Goal: Transaction & Acquisition: Purchase product/service

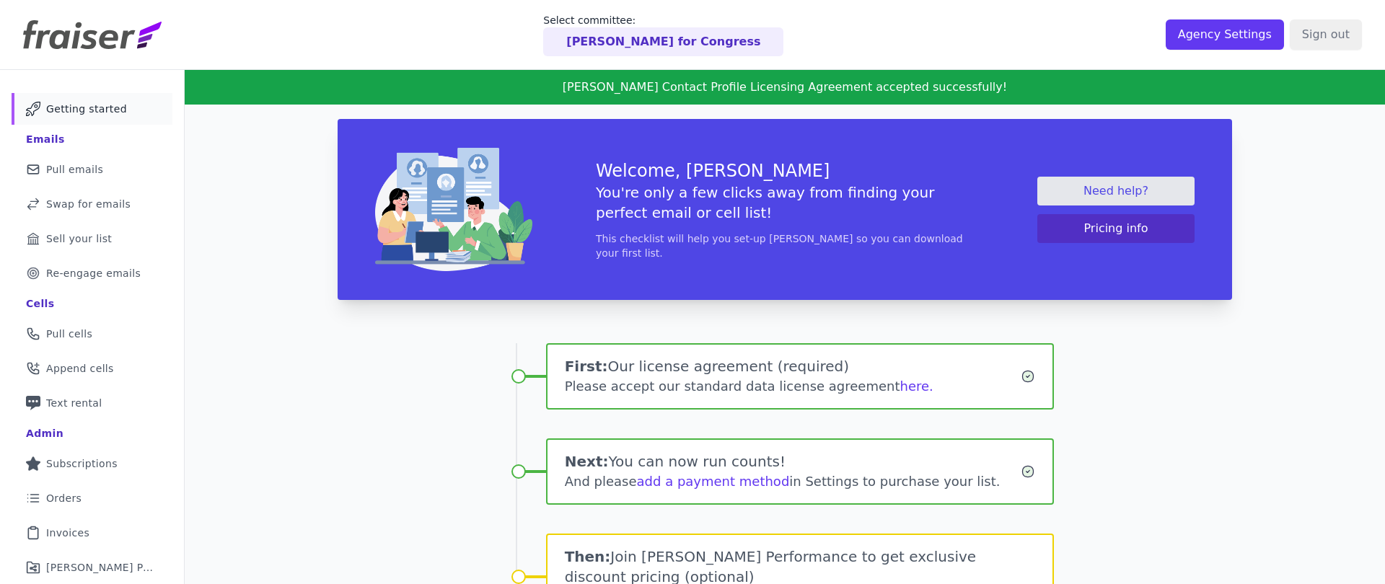
scroll to position [79, 0]
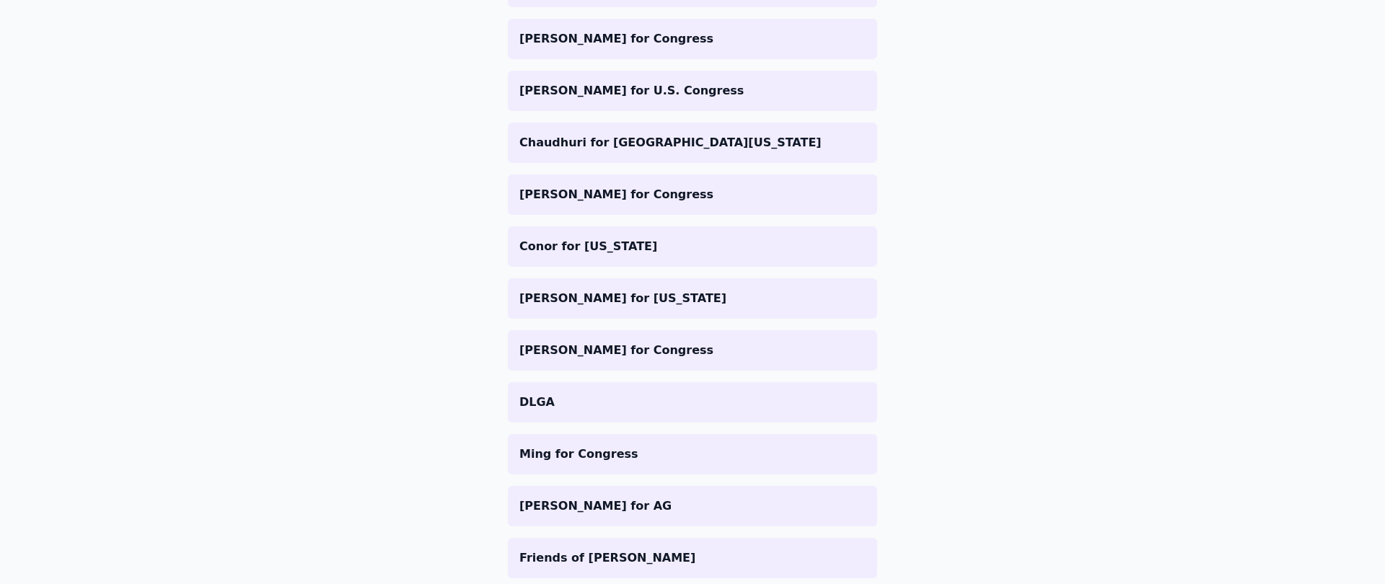
scroll to position [3273, 0]
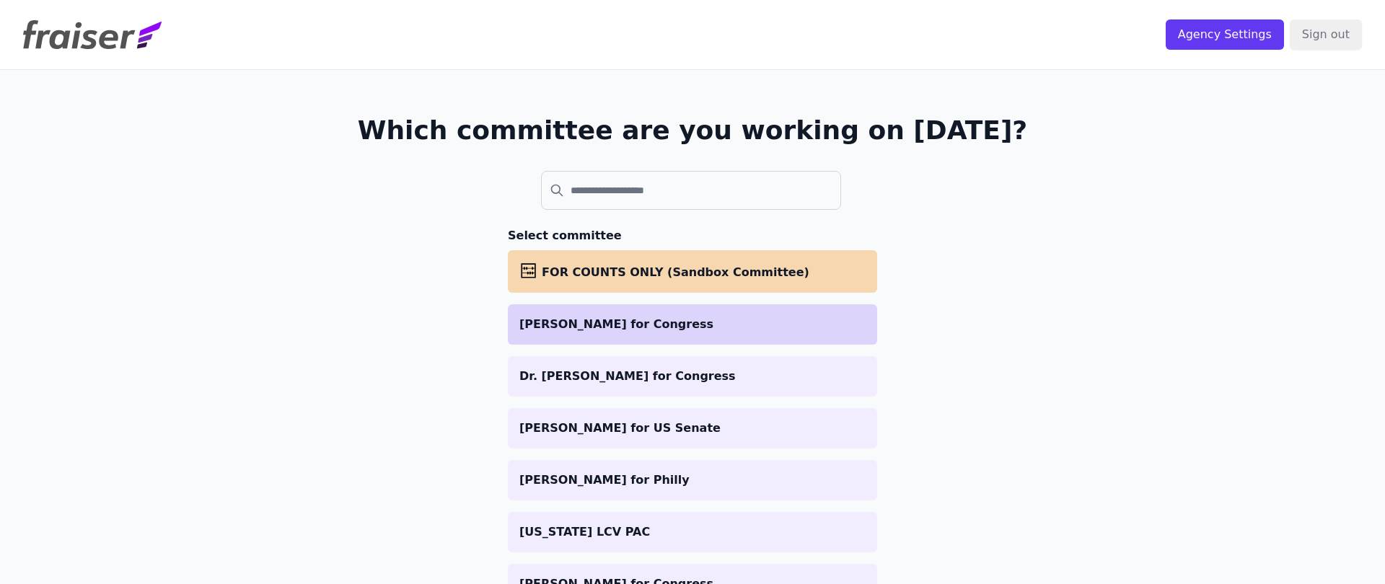
click at [809, 316] on p "Adele for Congress" at bounding box center [692, 324] width 346 height 17
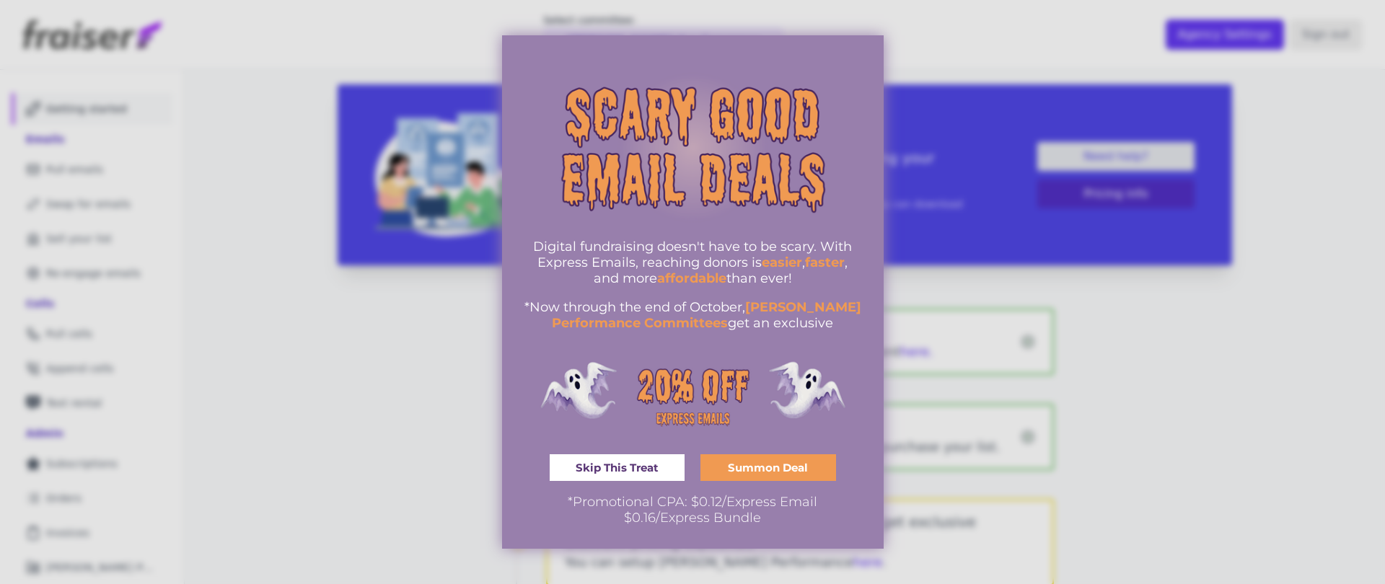
click at [975, 208] on div at bounding box center [692, 292] width 1385 height 584
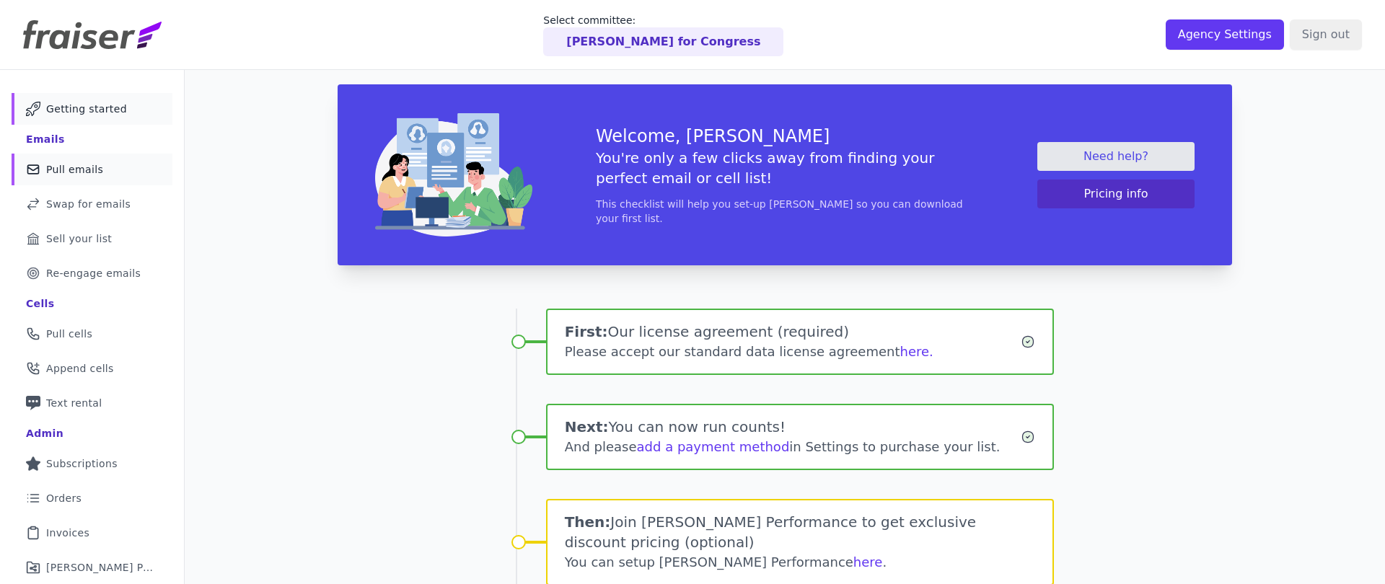
click at [102, 169] on link "Mail Icon Outline of a mail envelope Pull emails" at bounding box center [92, 170] width 161 height 32
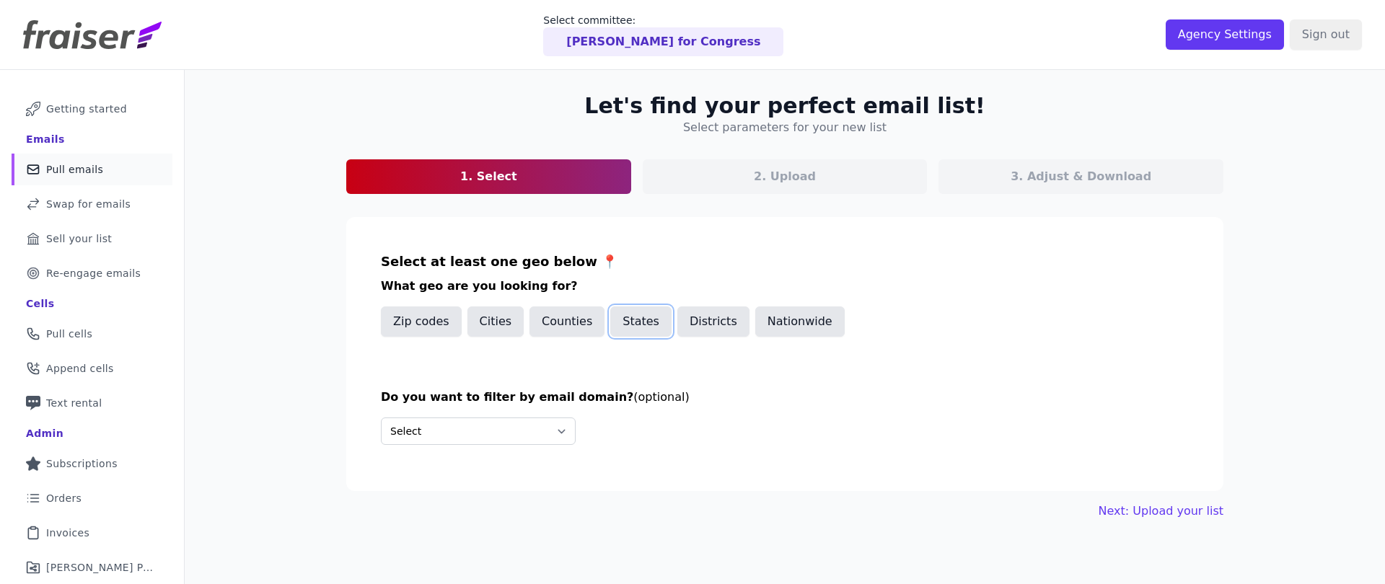
click at [624, 325] on button "States" at bounding box center [640, 321] width 61 height 30
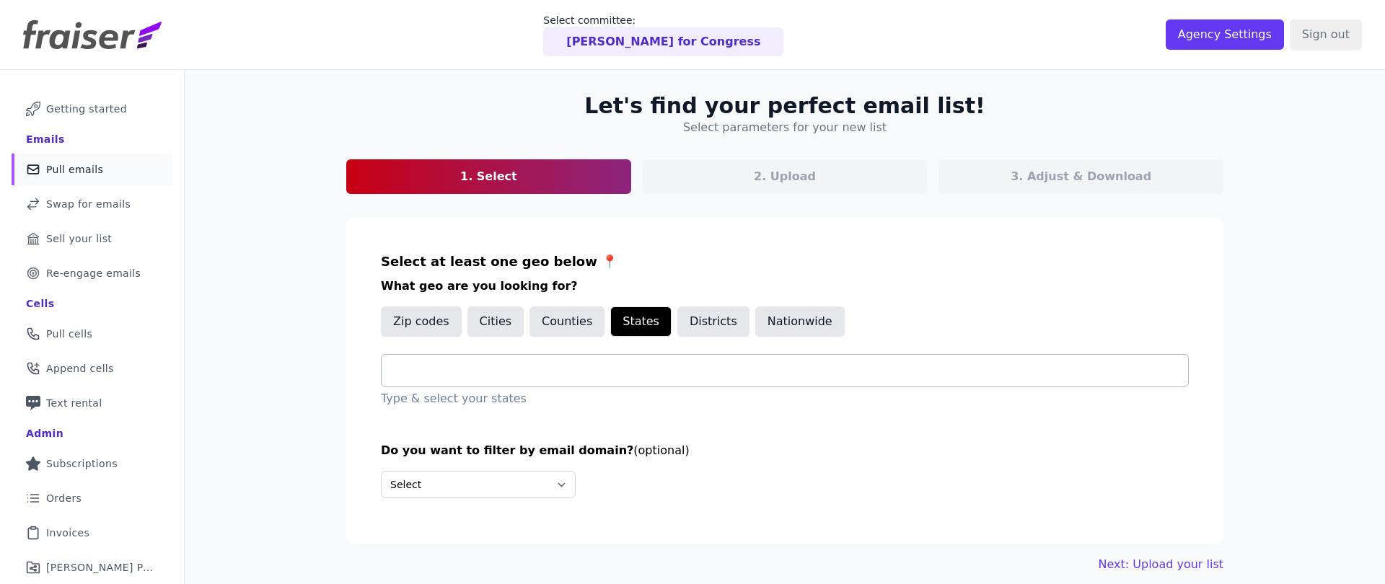
click at [565, 384] on div at bounding box center [790, 371] width 795 height 32
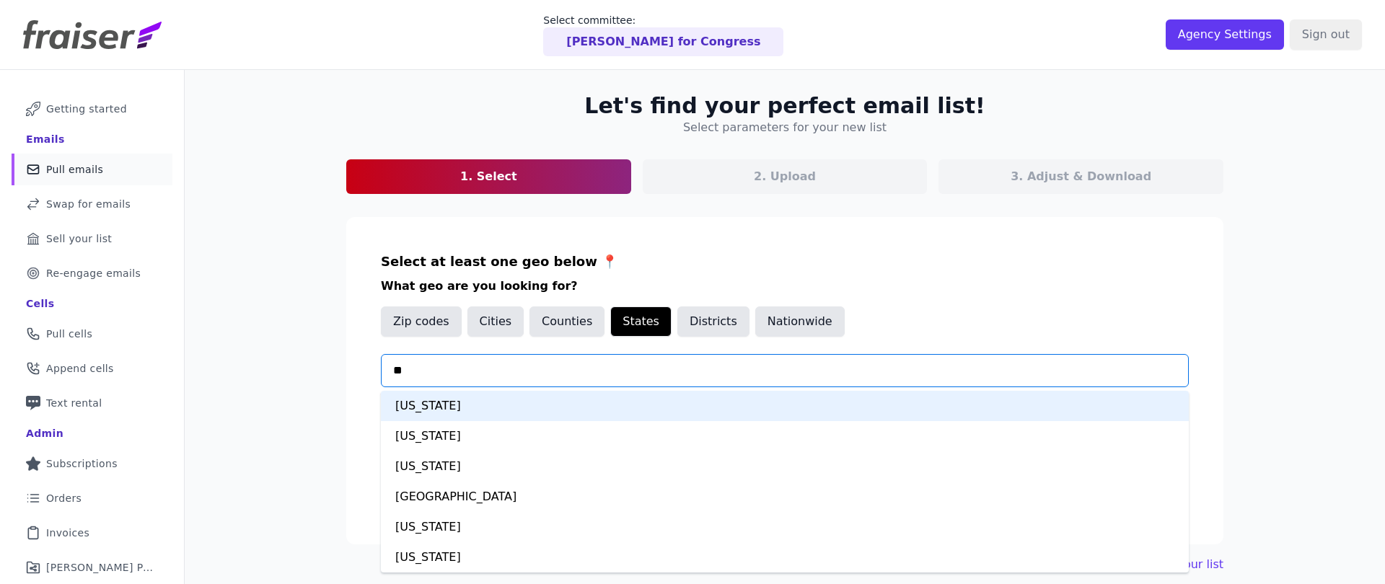
type input "***"
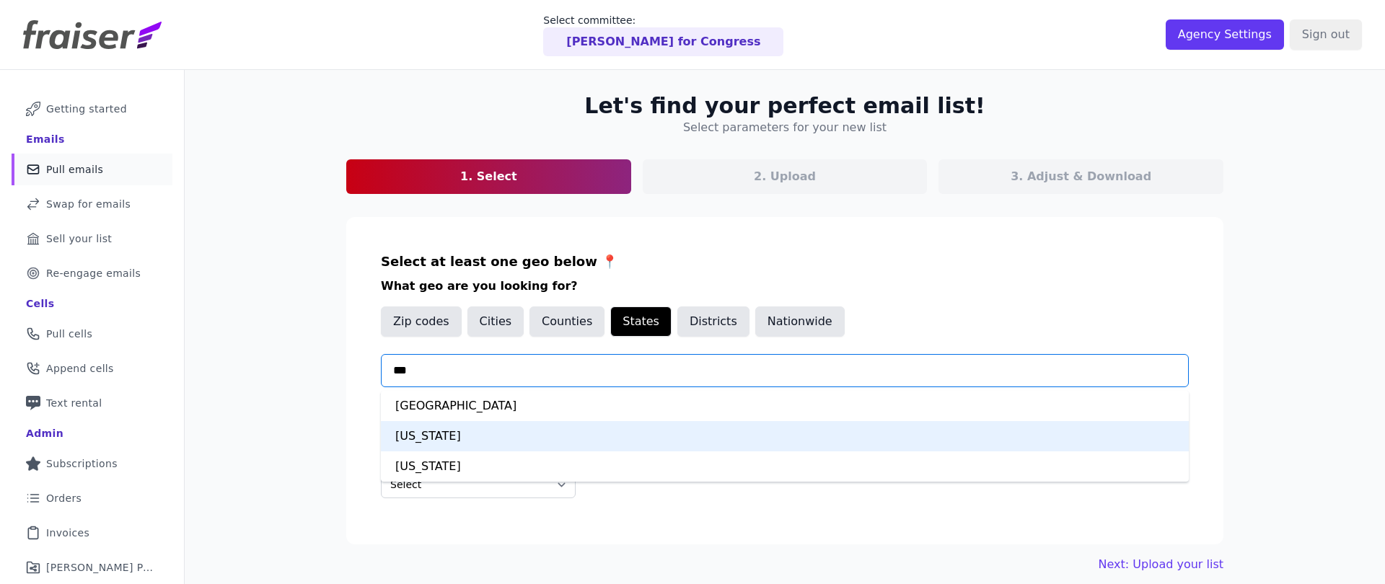
click at [460, 442] on div "Virginia" at bounding box center [785, 436] width 808 height 30
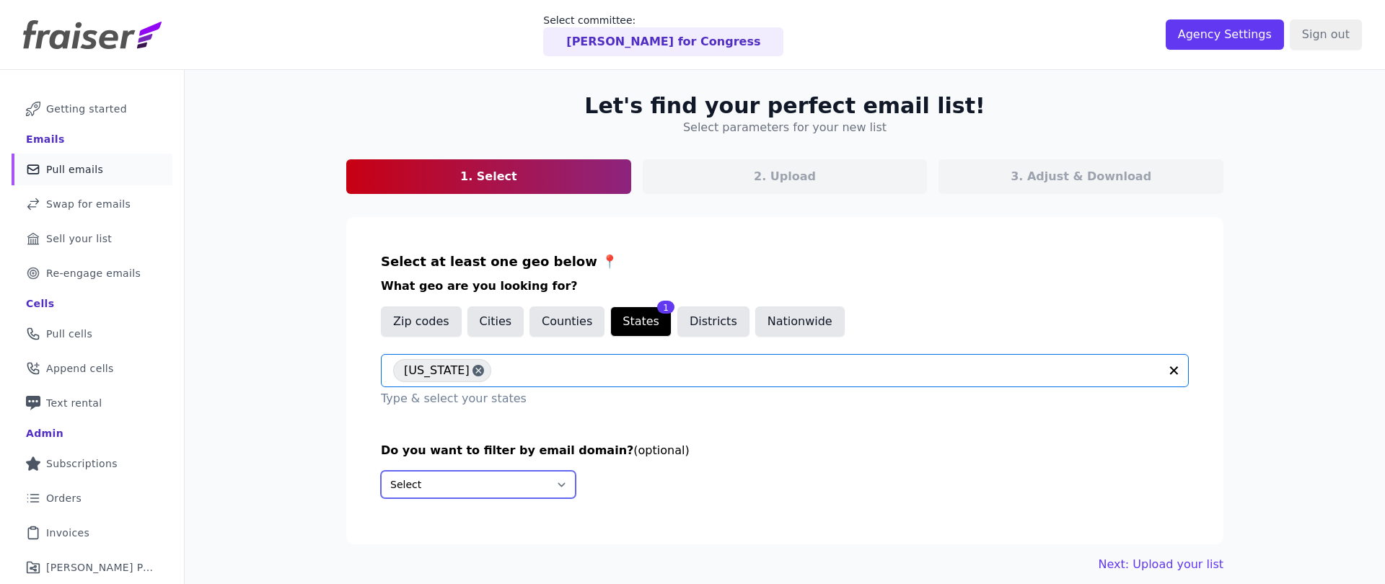
click at [472, 490] on select "Select Include only these domains Include none of these domains" at bounding box center [478, 484] width 195 height 27
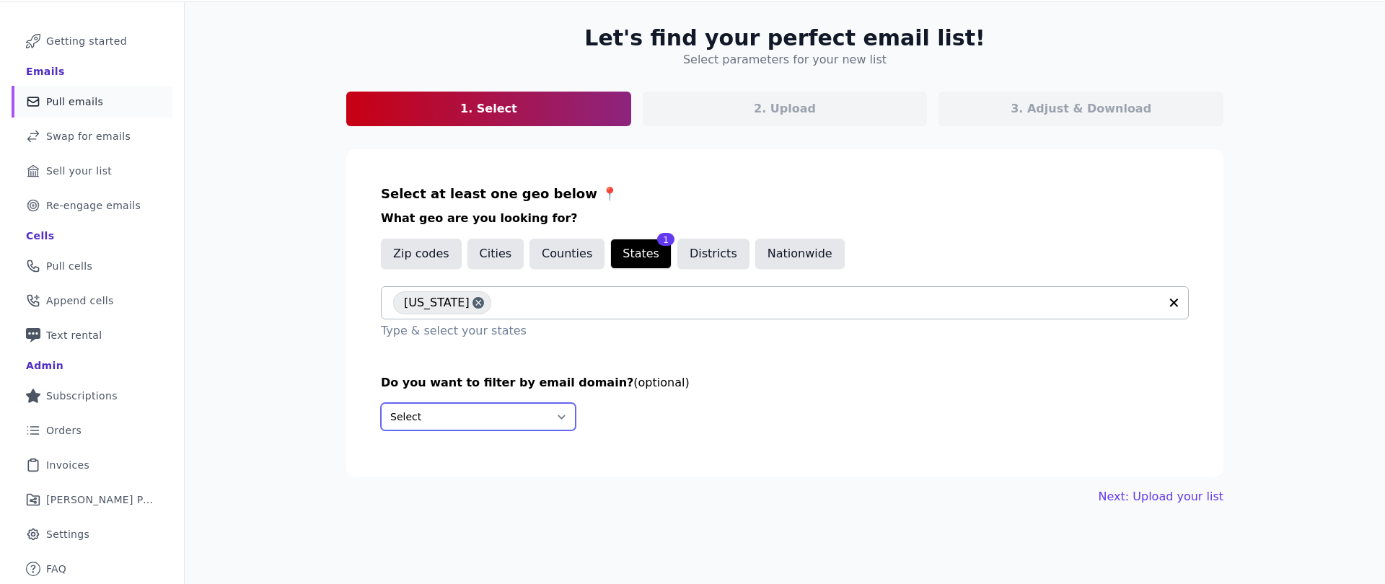
scroll to position [70, 0]
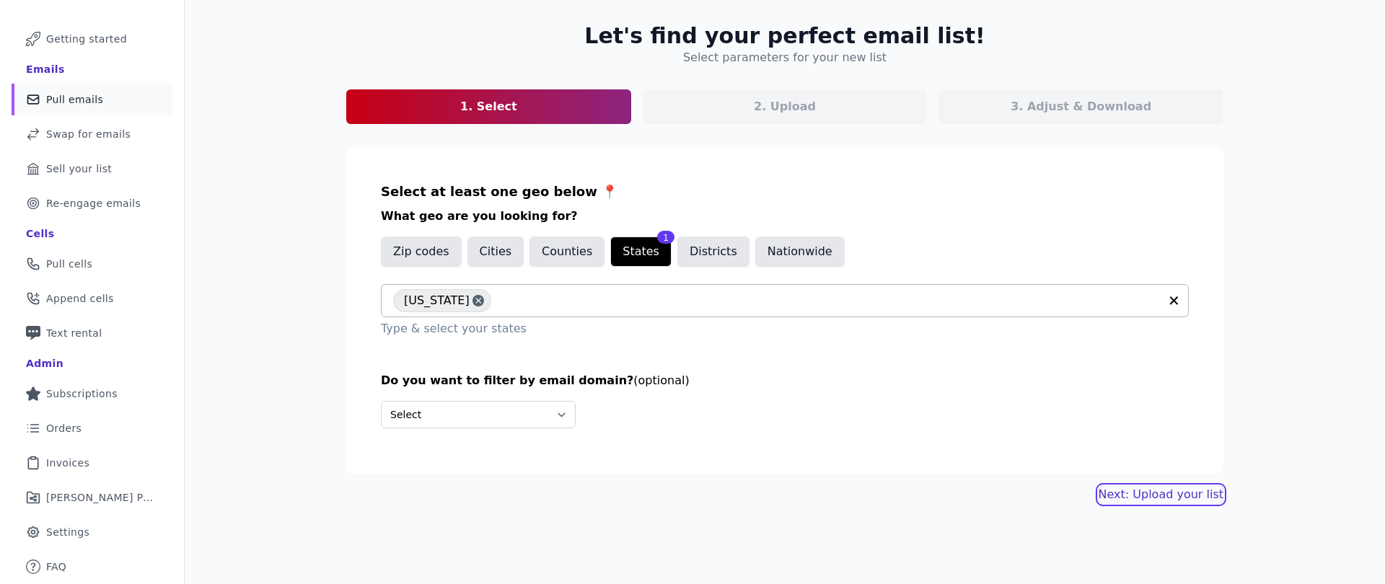
click at [1134, 496] on link "Next: Upload your list" at bounding box center [1160, 494] width 125 height 17
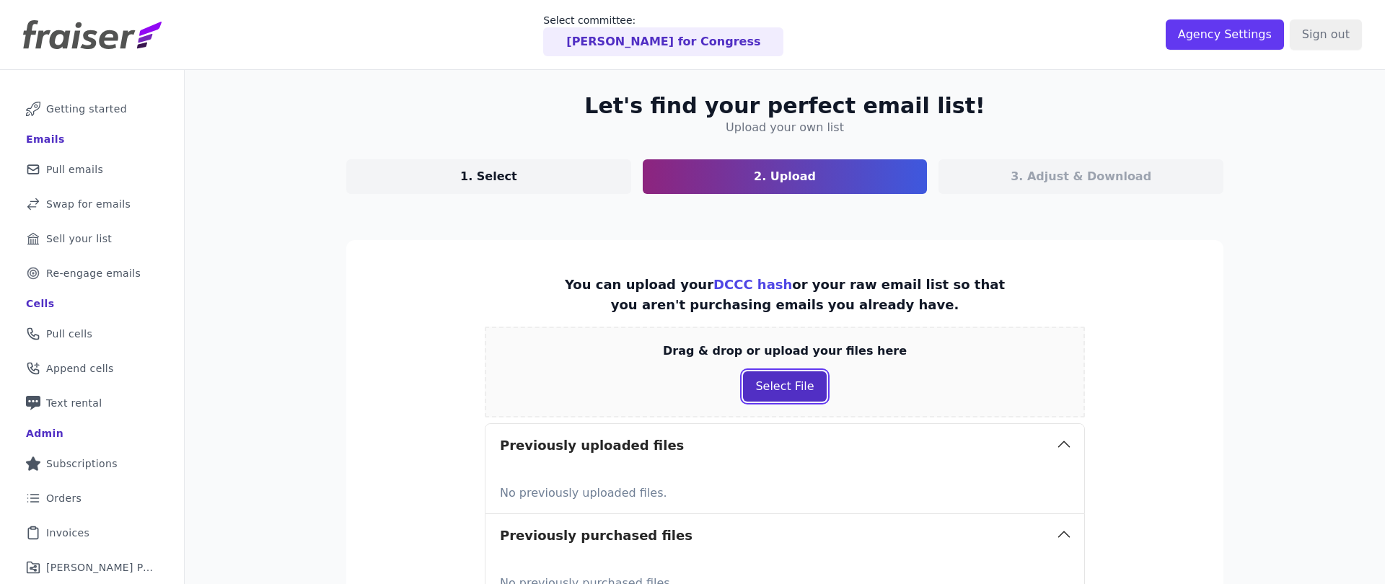
click at [767, 386] on button "Select File" at bounding box center [784, 386] width 83 height 30
click at [768, 385] on button "Select File" at bounding box center [784, 386] width 83 height 30
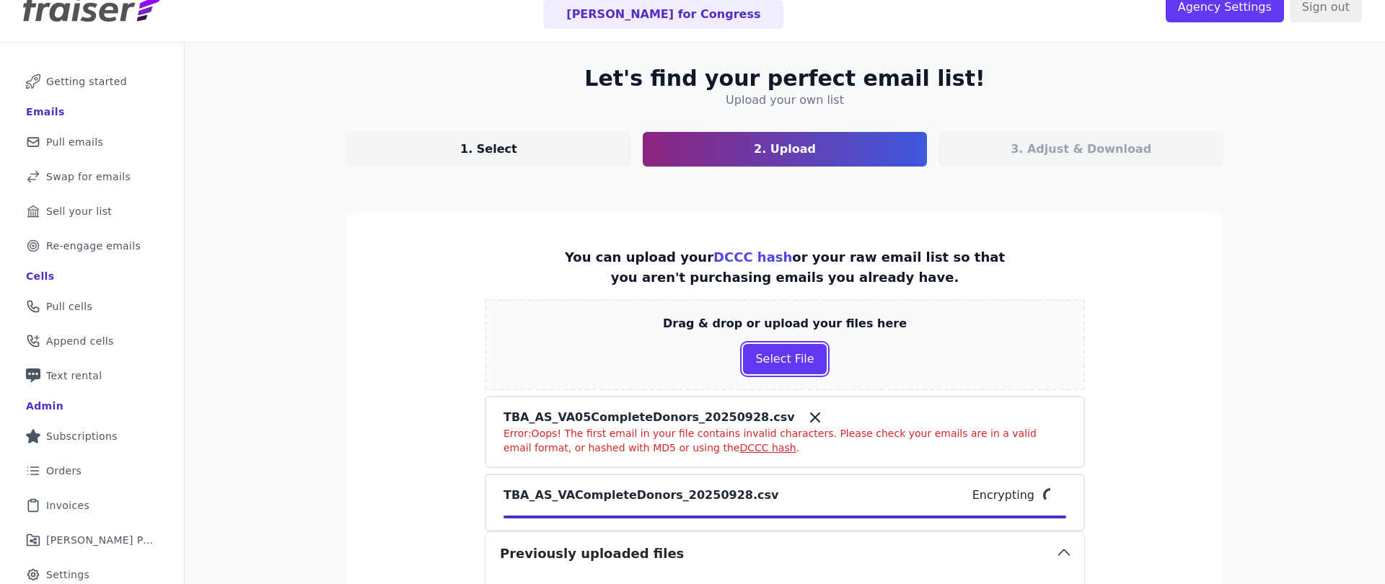
scroll to position [48, 0]
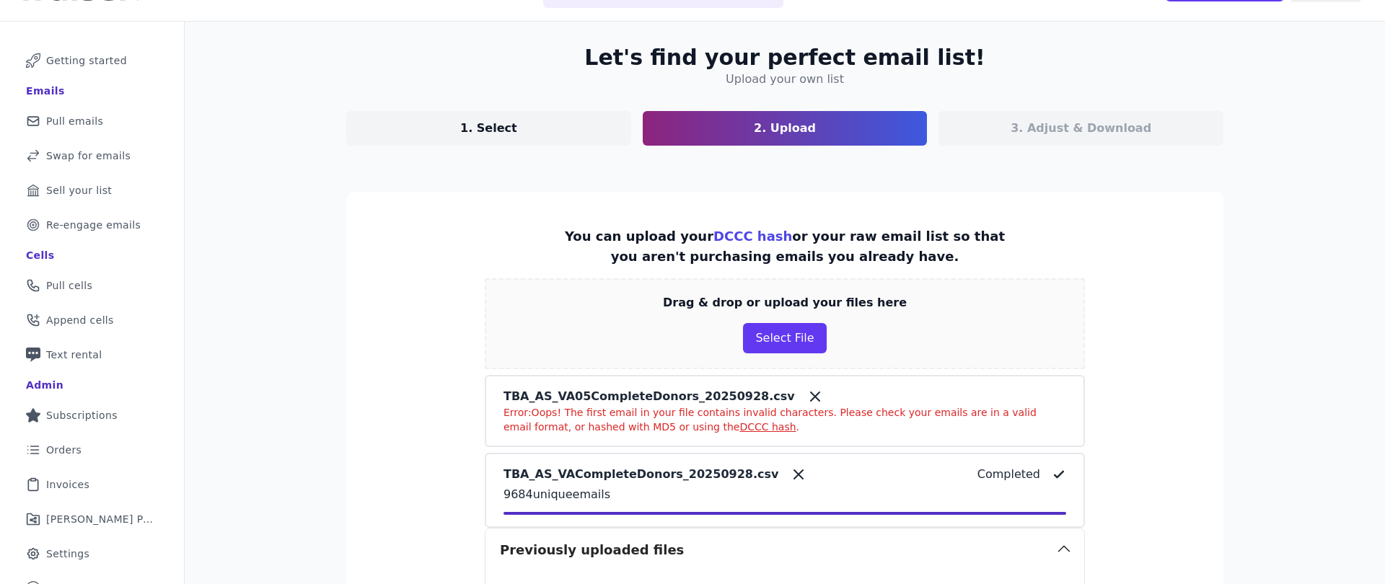
click at [806, 398] on icon at bounding box center [814, 396] width 17 height 17
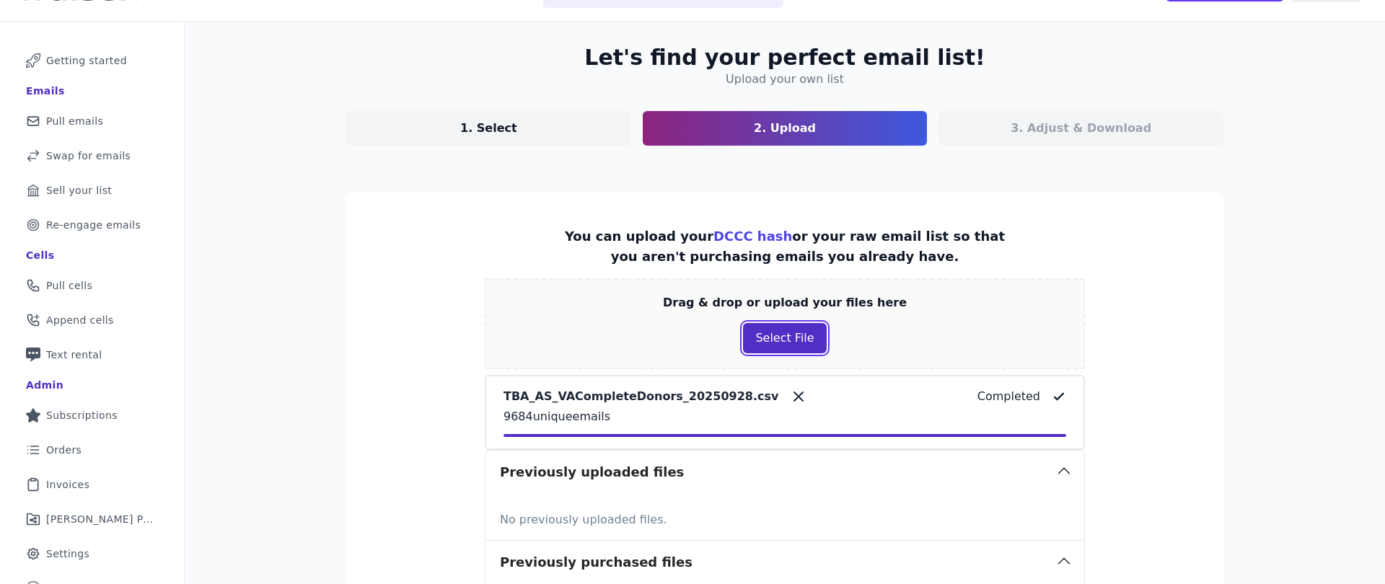
click at [760, 346] on button "Select File" at bounding box center [784, 338] width 83 height 30
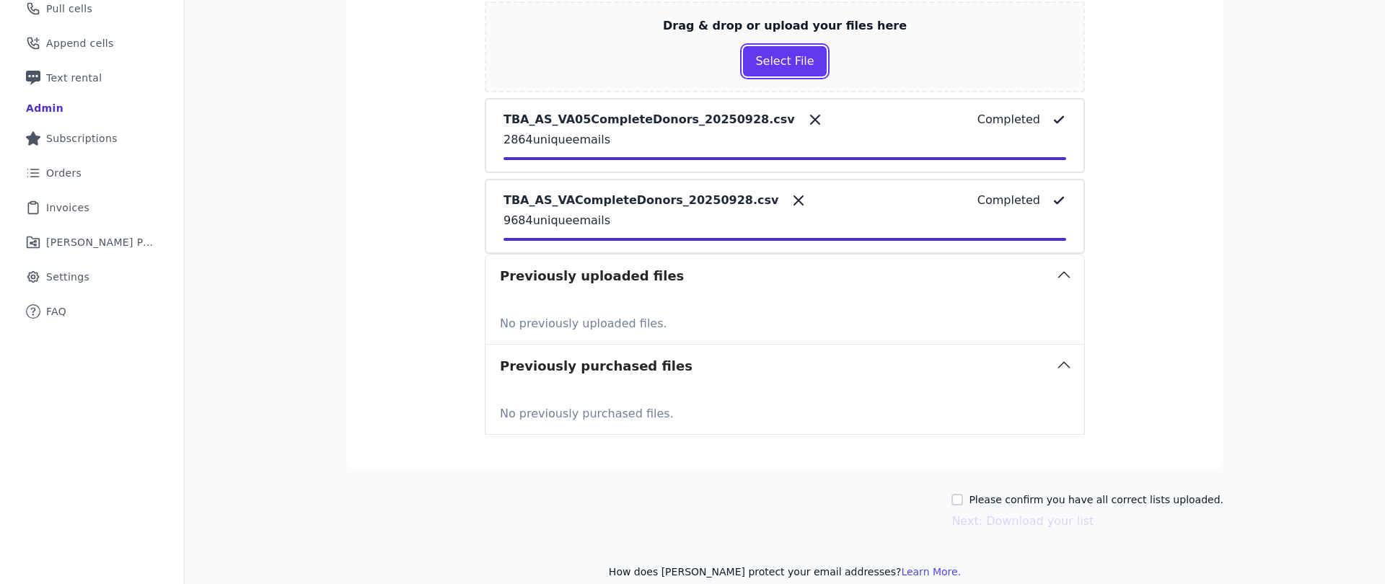
scroll to position [343, 0]
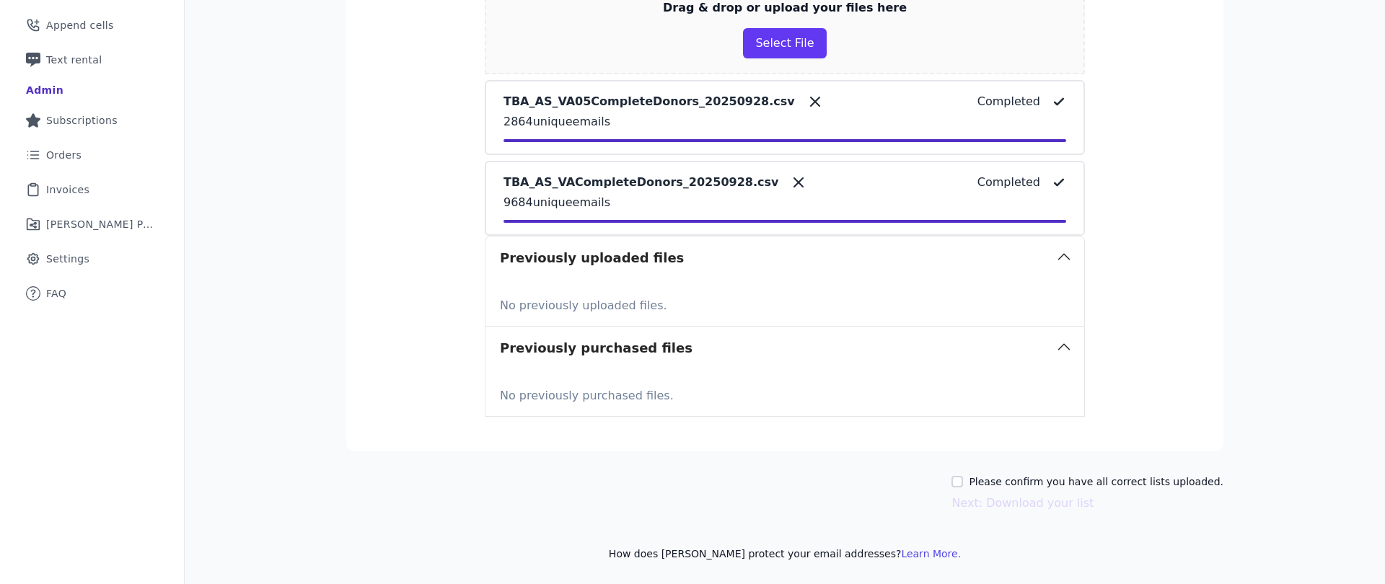
click at [988, 470] on div "Let's find your perfect email list! Upload your own list 1. Select 2. Upload 3.…" at bounding box center [784, 155] width 923 height 857
click at [990, 477] on label "Please confirm you have all correct lists uploaded." at bounding box center [1095, 482] width 255 height 14
click at [963, 477] on input "Please confirm you have all correct lists uploaded." at bounding box center [957, 482] width 12 height 12
checkbox input "true"
click at [1024, 508] on button "Next: Download your list" at bounding box center [1022, 503] width 142 height 17
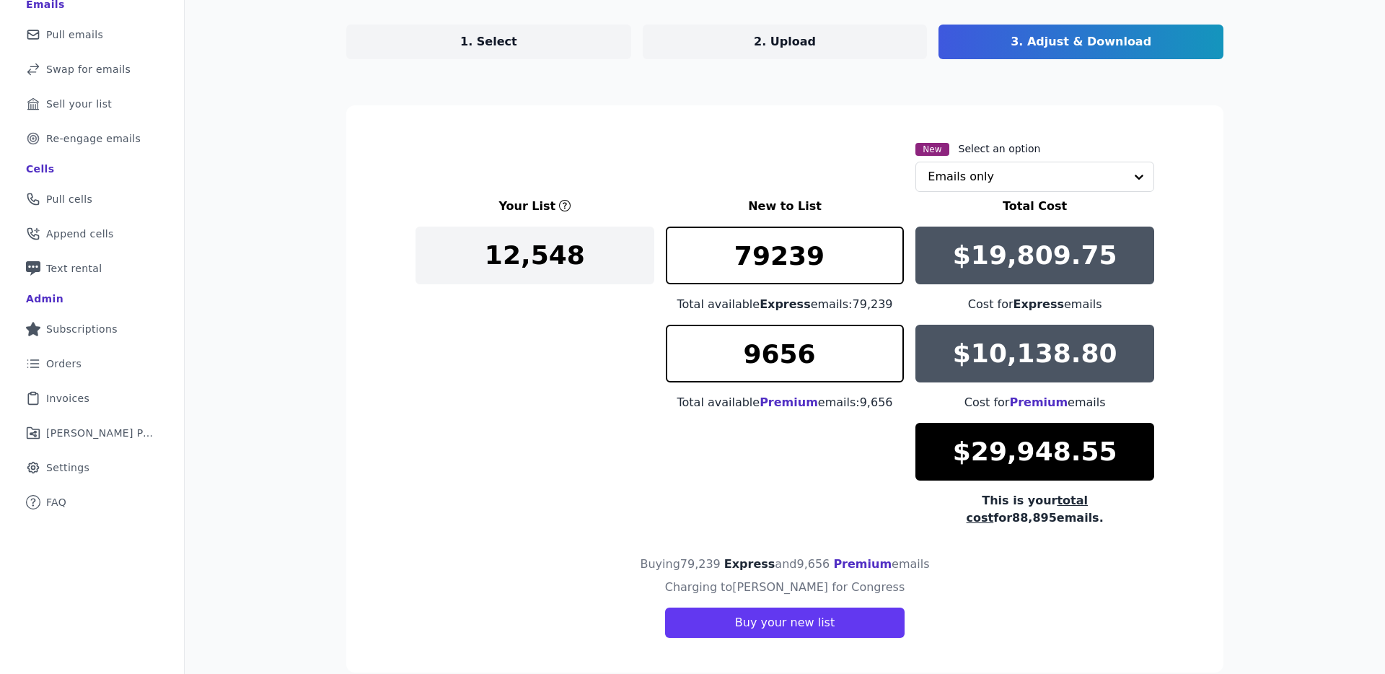
scroll to position [140, 0]
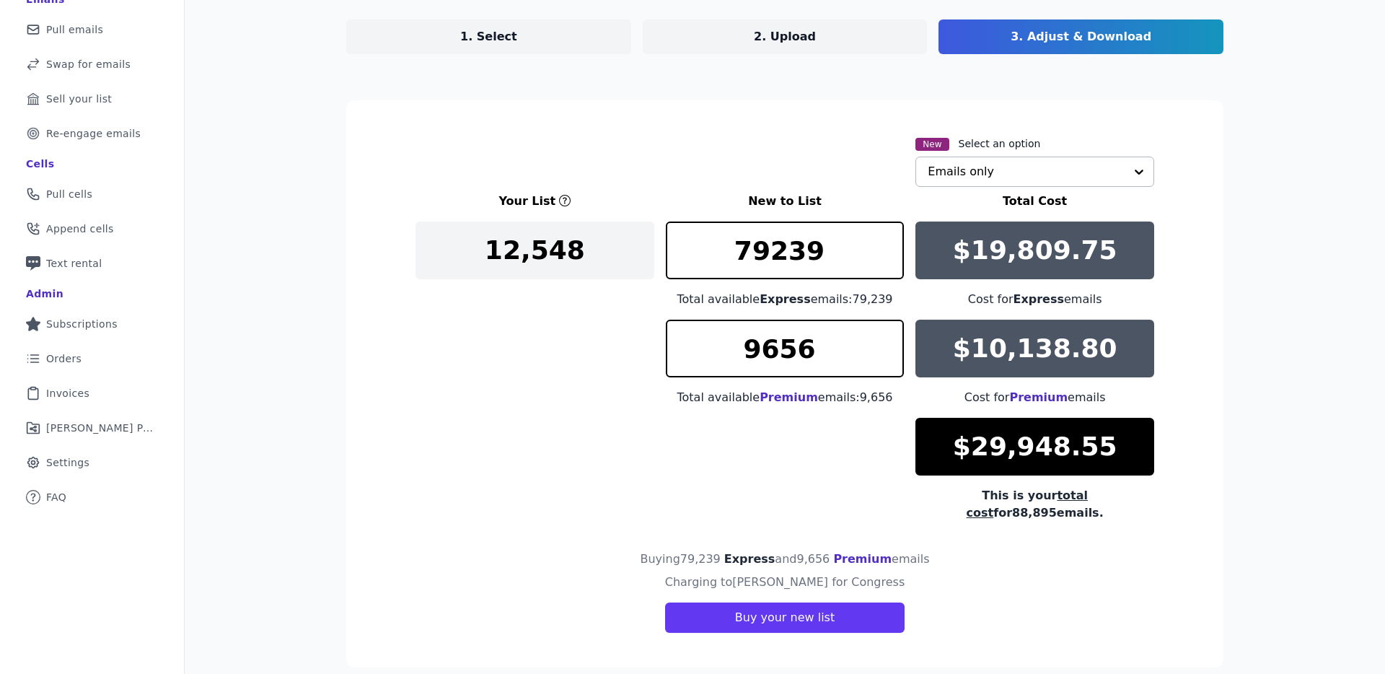
click at [1030, 172] on input "text" at bounding box center [1025, 171] width 197 height 29
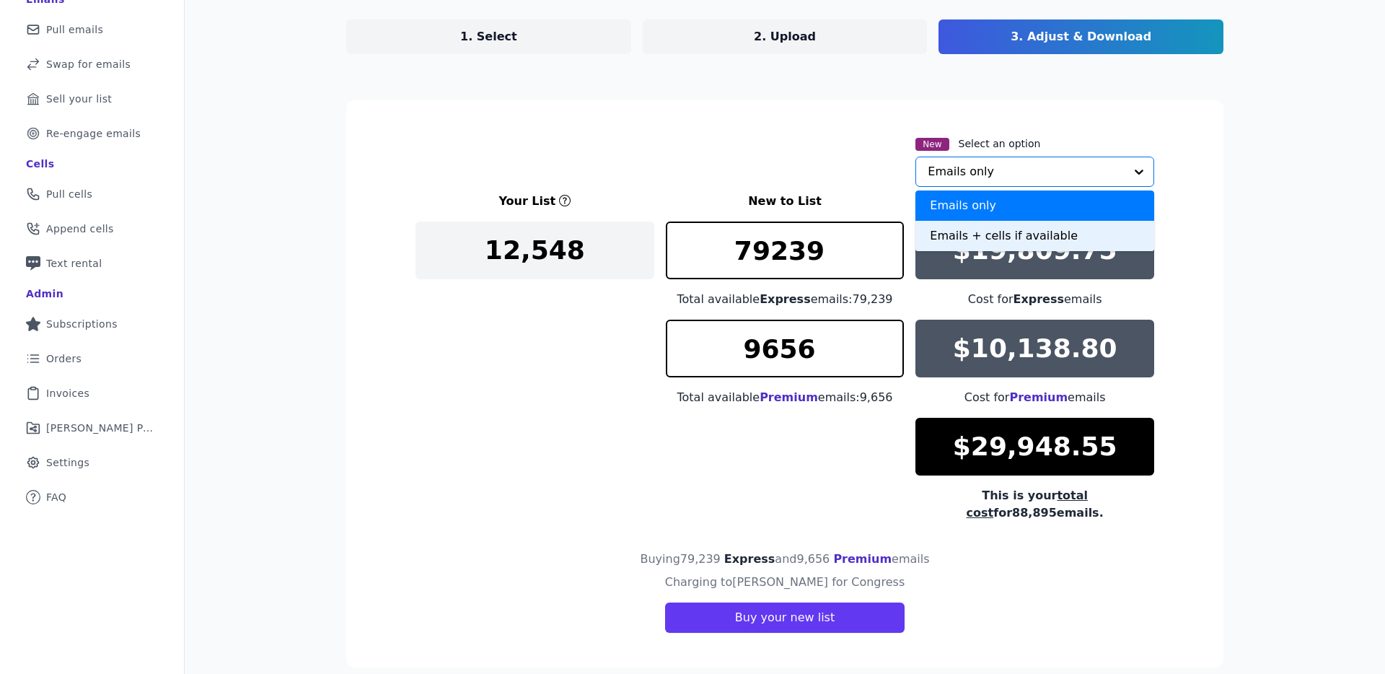
click at [1033, 231] on div "Emails + cells if available" at bounding box center [1034, 236] width 239 height 30
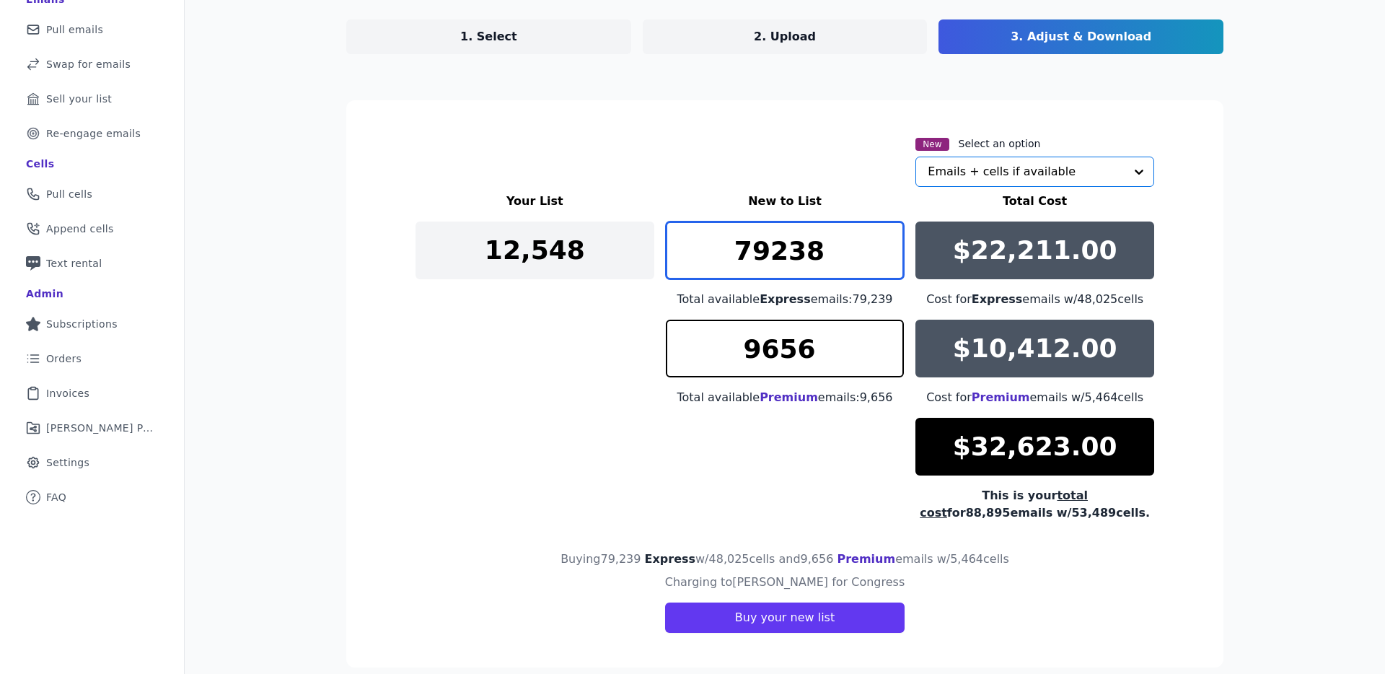
click at [886, 261] on input "79238" at bounding box center [785, 250] width 239 height 58
click at [886, 261] on input "79237" at bounding box center [785, 250] width 239 height 58
click at [886, 261] on input "79236" at bounding box center [785, 250] width 239 height 58
type input "79084"
click at [886, 261] on input "79084" at bounding box center [785, 250] width 239 height 58
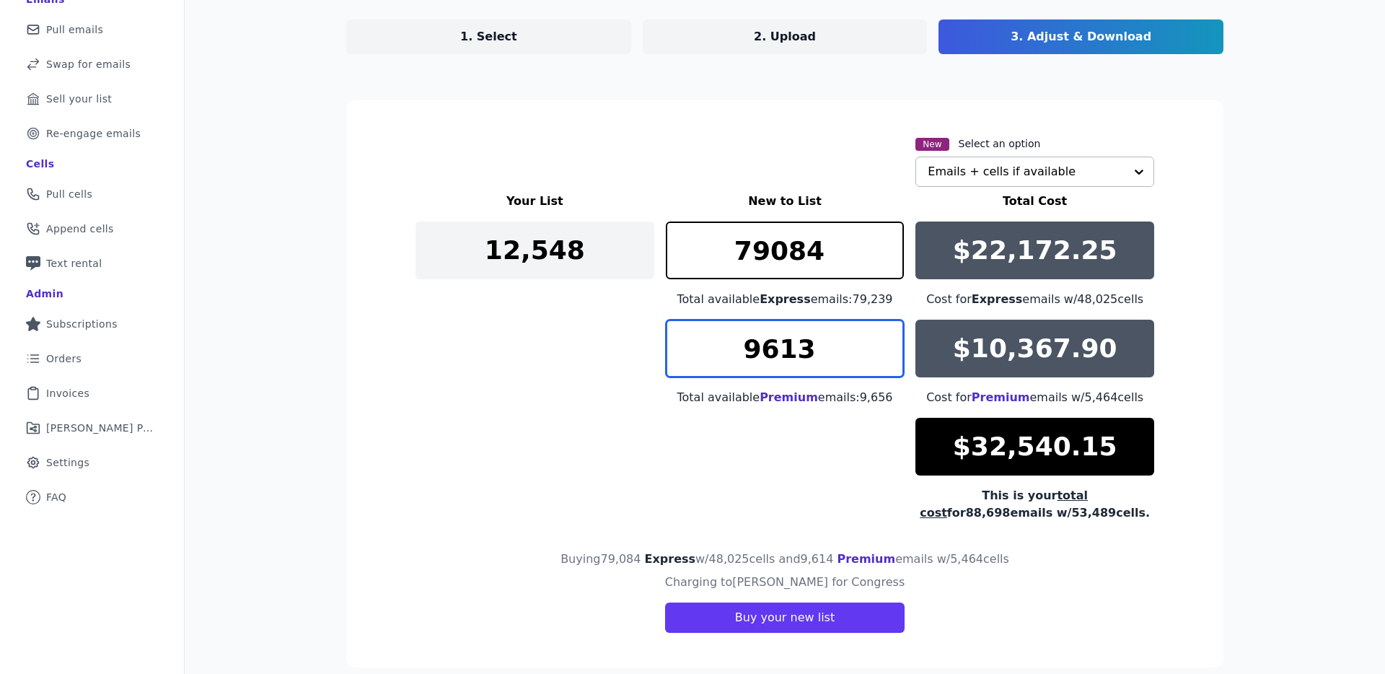
type input "9613"
click at [884, 355] on input "9613" at bounding box center [785, 348] width 239 height 58
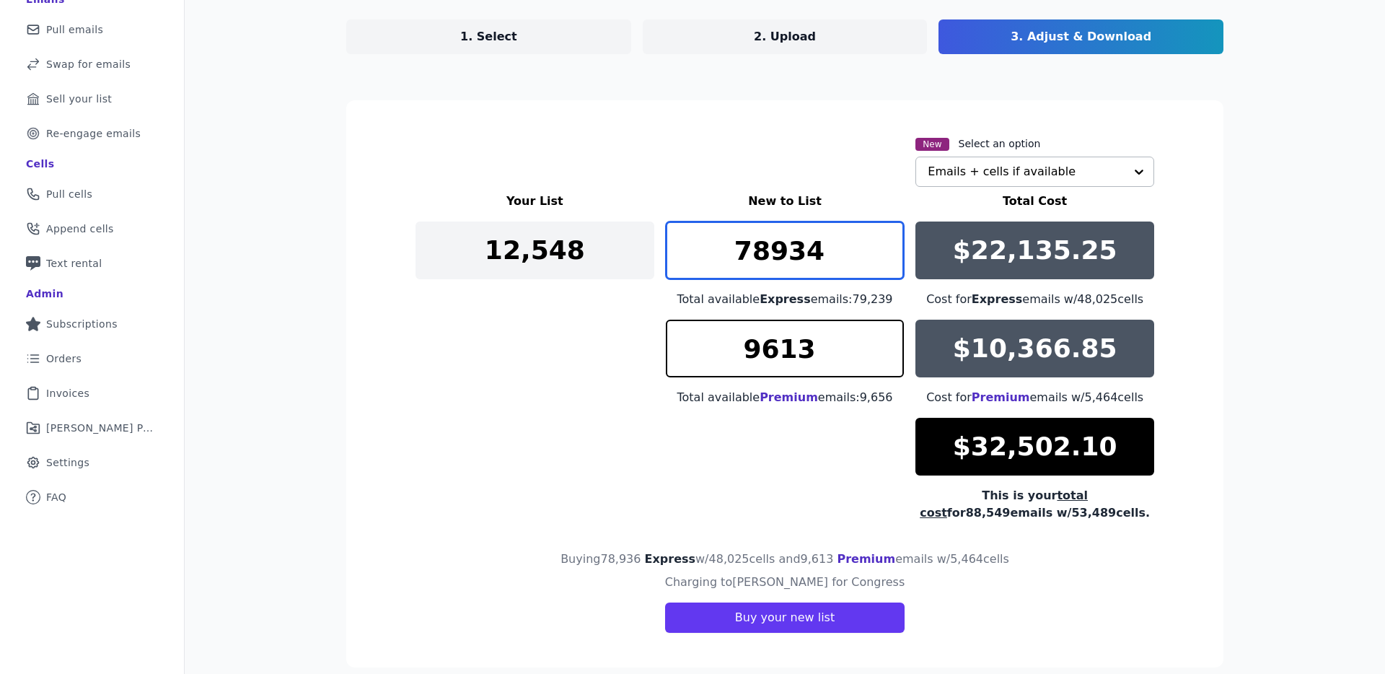
drag, startPoint x: 885, startPoint y: 262, endPoint x: 643, endPoint y: 310, distance: 247.1
click at [666, 279] on input "78933" at bounding box center [785, 250] width 239 height 58
drag, startPoint x: 749, startPoint y: 255, endPoint x: 810, endPoint y: 247, distance: 61.0
click at [810, 247] on input "78933" at bounding box center [785, 250] width 239 height 58
type input "700"
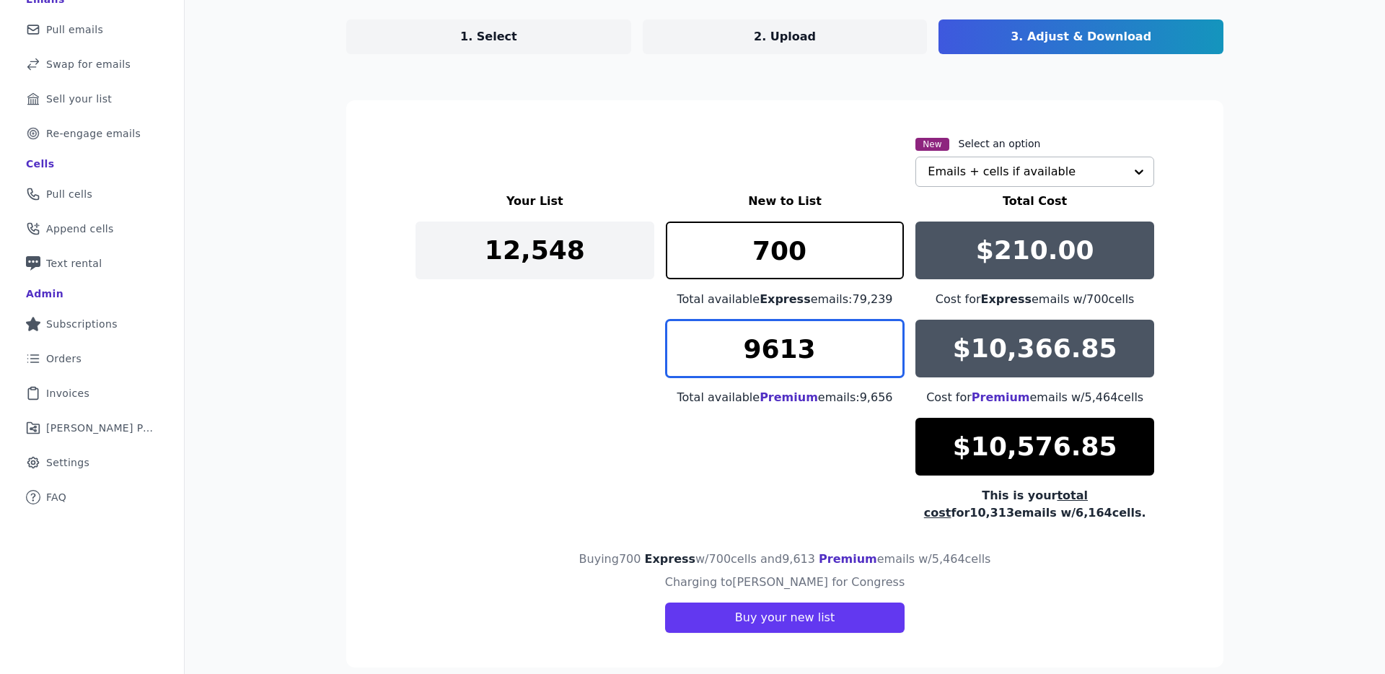
click at [805, 346] on input "9613" at bounding box center [785, 348] width 239 height 58
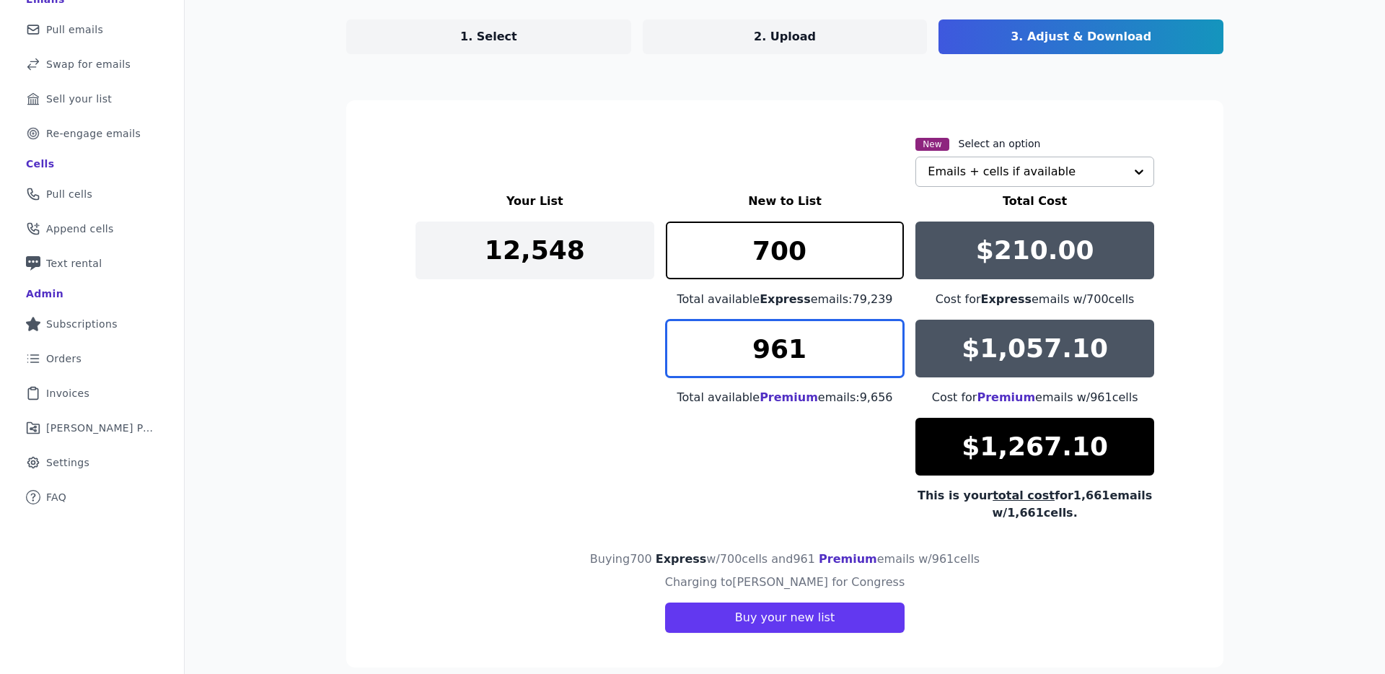
type input "961"
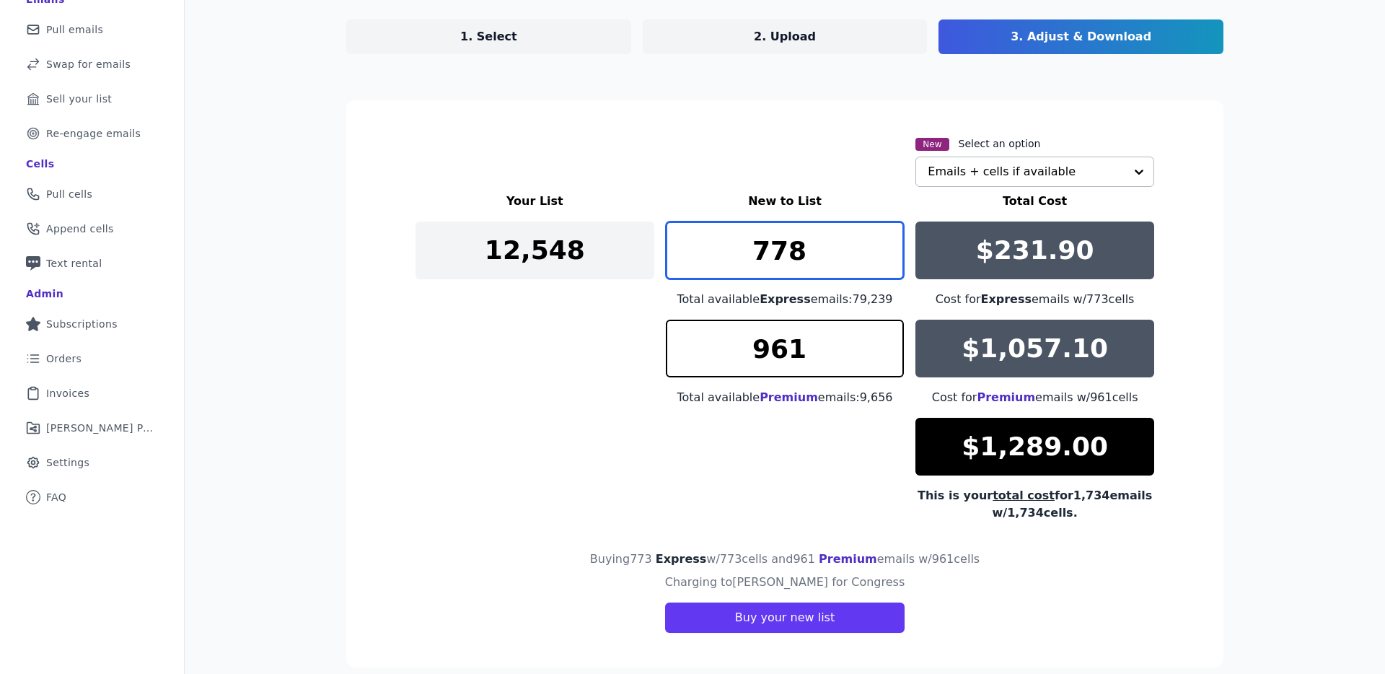
click at [881, 247] on input "778" at bounding box center [785, 250] width 239 height 58
click at [774, 263] on input "778" at bounding box center [785, 250] width 239 height 58
type input "3"
type input "6000"
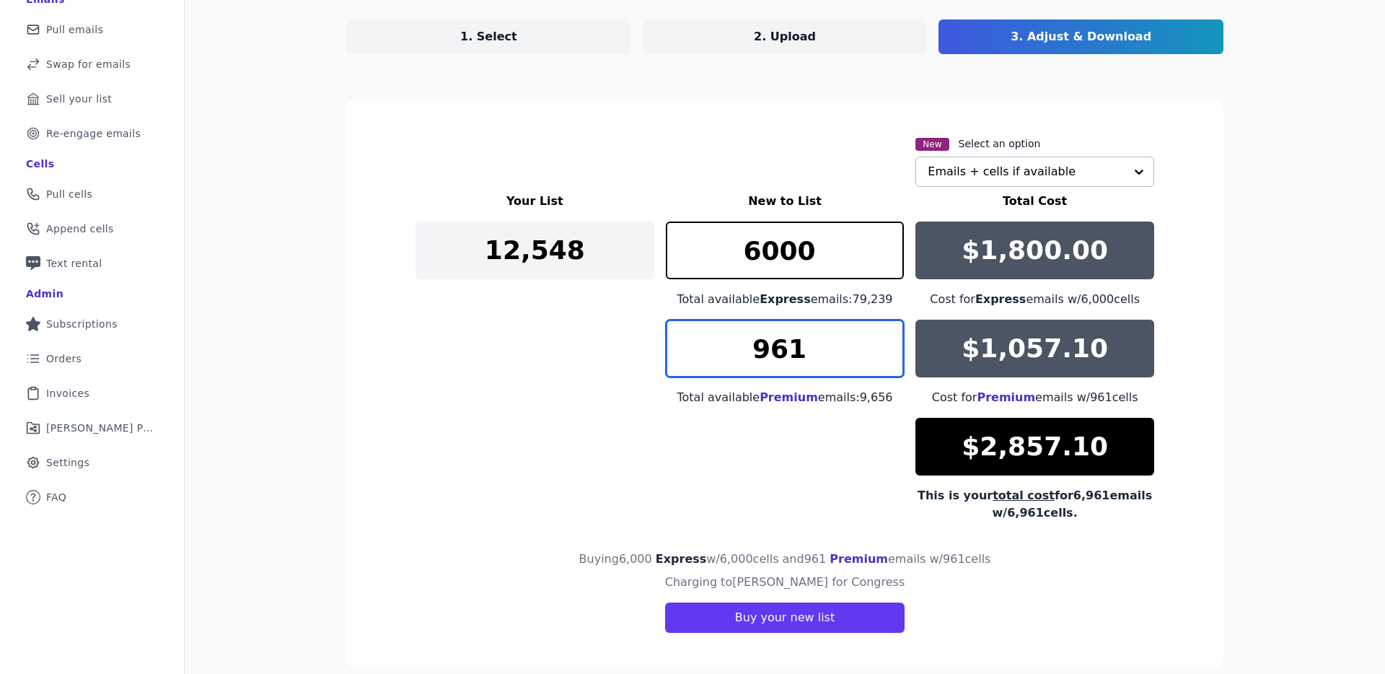
drag, startPoint x: 771, startPoint y: 350, endPoint x: 702, endPoint y: 358, distance: 69.6
click at [702, 358] on input "961" at bounding box center [785, 348] width 239 height 58
type input "1000"
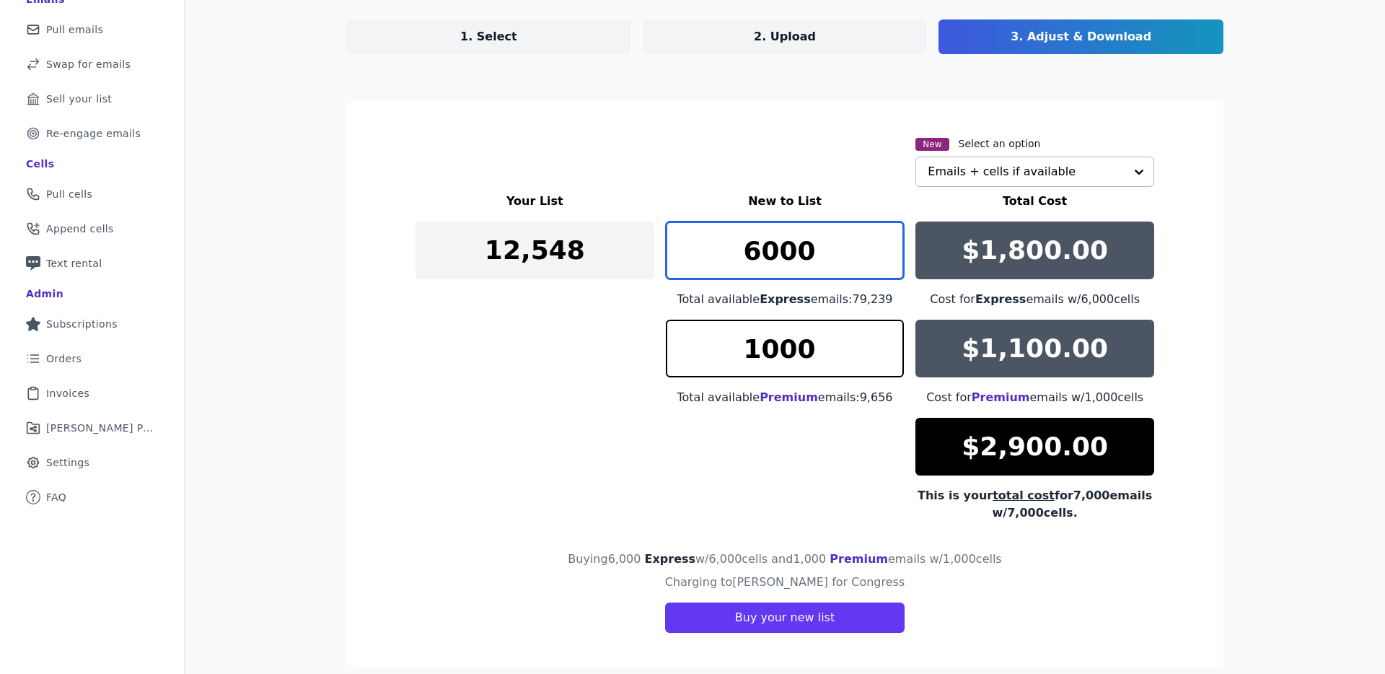
drag, startPoint x: 832, startPoint y: 252, endPoint x: 718, endPoint y: 257, distance: 114.7
click at [718, 257] on input "6000" at bounding box center [785, 250] width 239 height 58
click at [886, 247] on input "7317" at bounding box center [785, 250] width 239 height 58
drag, startPoint x: 751, startPoint y: 260, endPoint x: 818, endPoint y: 254, distance: 67.3
click at [820, 255] on input "7317" at bounding box center [785, 250] width 239 height 58
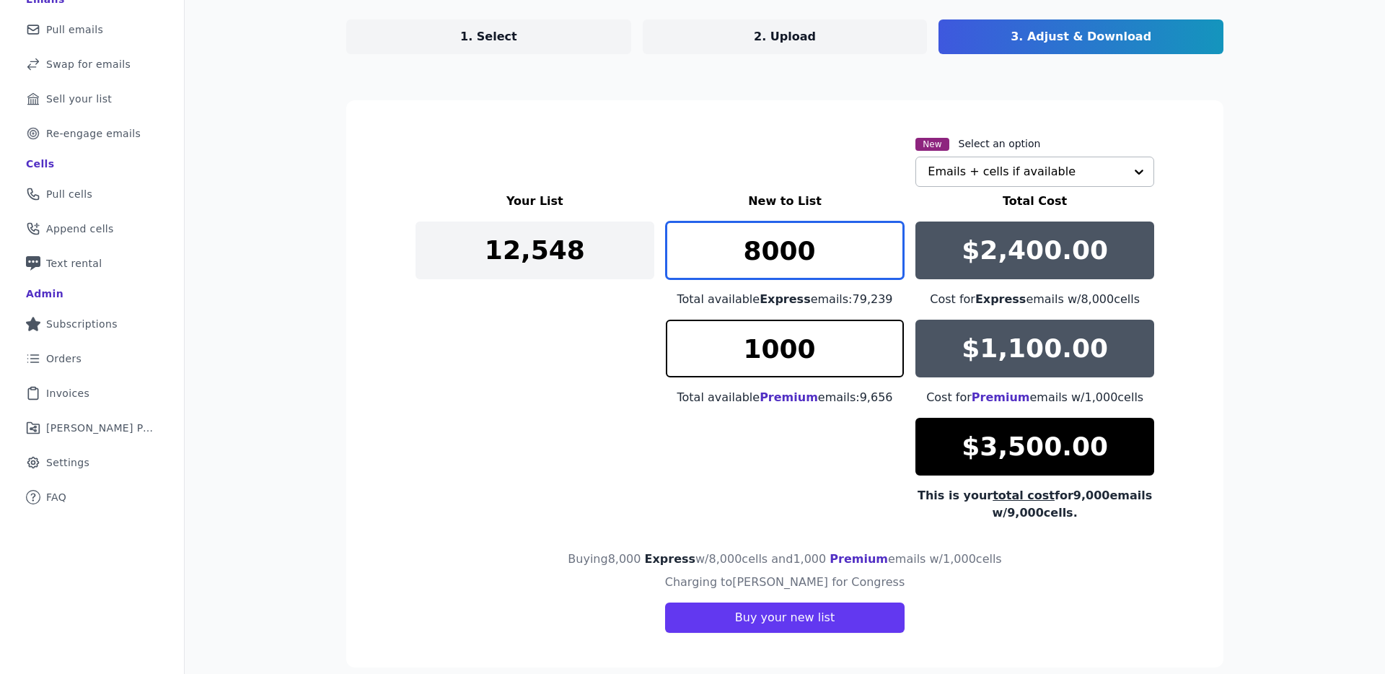
drag, startPoint x: 787, startPoint y: 251, endPoint x: 846, endPoint y: 253, distance: 59.2
click at [846, 253] on input "8000" at bounding box center [785, 250] width 239 height 58
type input "10000"
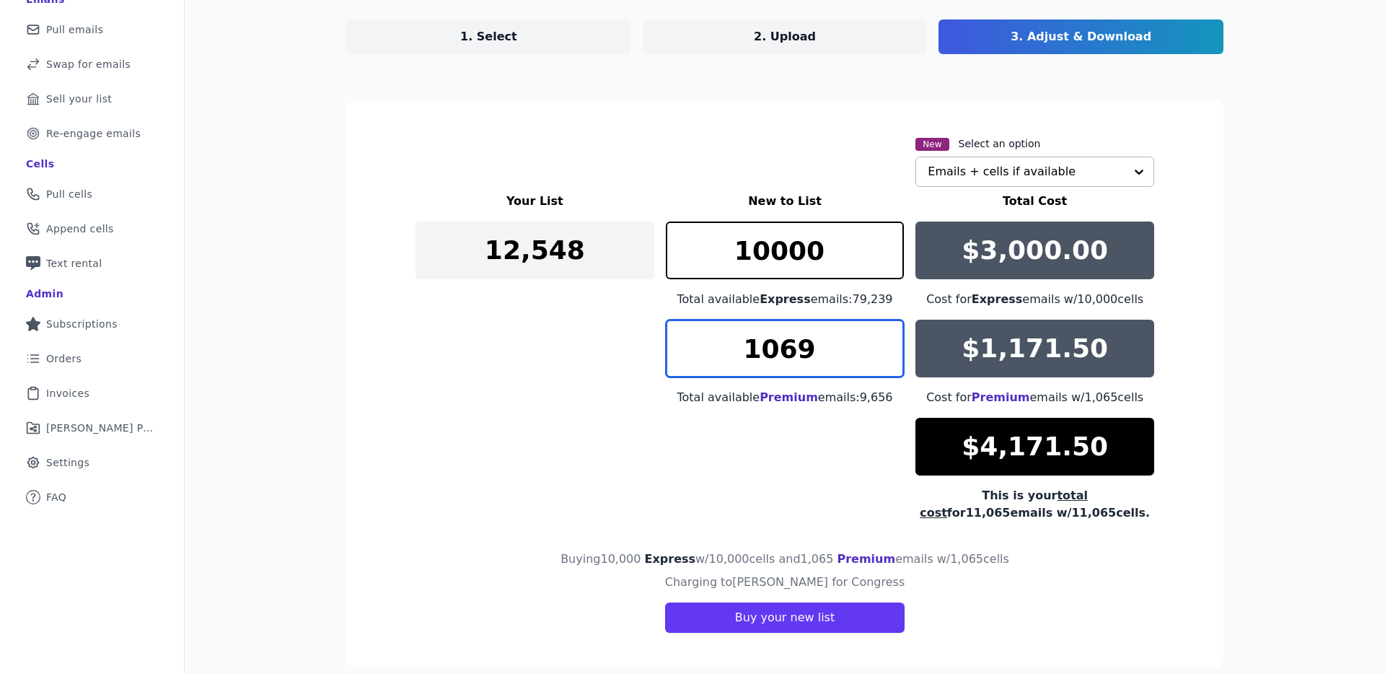
click at [886, 343] on input "1069" at bounding box center [785, 348] width 239 height 58
click at [883, 341] on input "1081" at bounding box center [785, 348] width 239 height 58
click at [883, 341] on input "1098" at bounding box center [785, 348] width 239 height 58
click at [883, 341] on input "1117" at bounding box center [785, 348] width 239 height 58
click at [883, 341] on input "1118" at bounding box center [785, 348] width 239 height 58
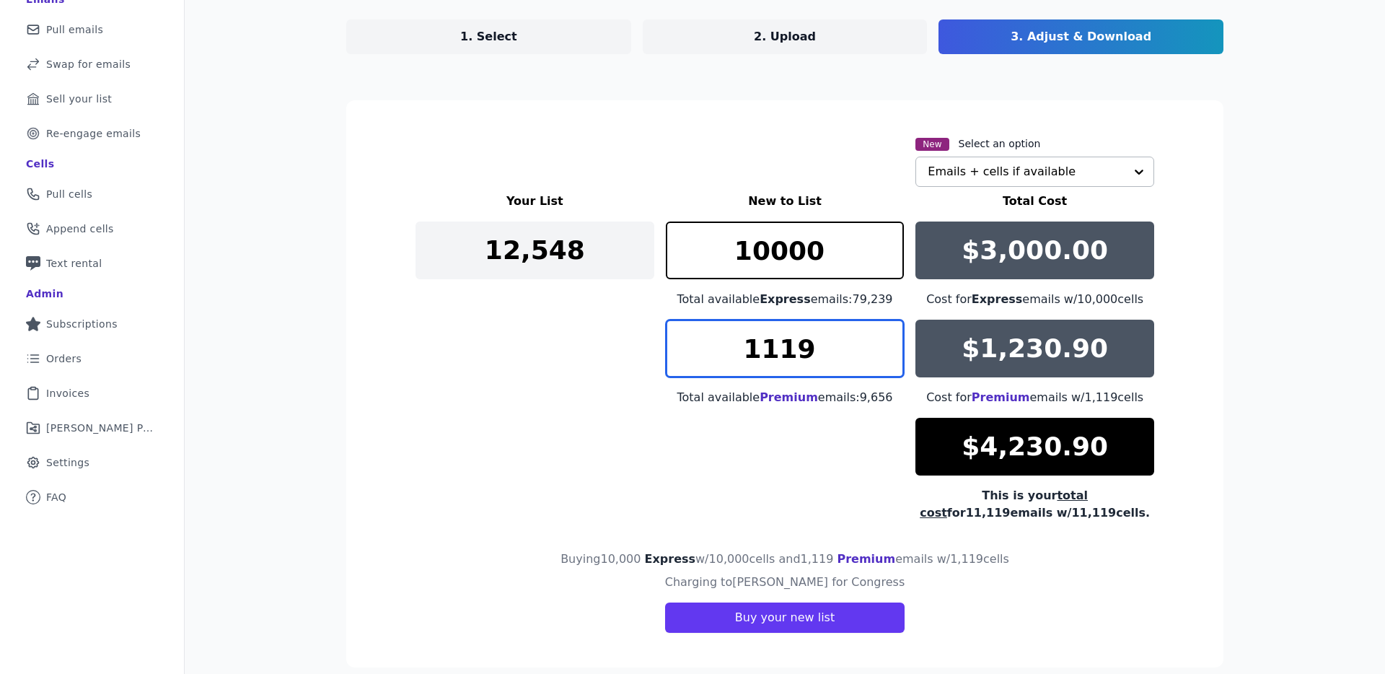
click at [883, 341] on input "1119" at bounding box center [785, 348] width 239 height 58
click at [883, 341] on input "1120" at bounding box center [785, 348] width 239 height 58
click at [883, 341] on input "1121" at bounding box center [785, 348] width 239 height 58
click at [883, 341] on input "1122" at bounding box center [785, 348] width 239 height 58
click at [883, 341] on input "1123" at bounding box center [785, 348] width 239 height 58
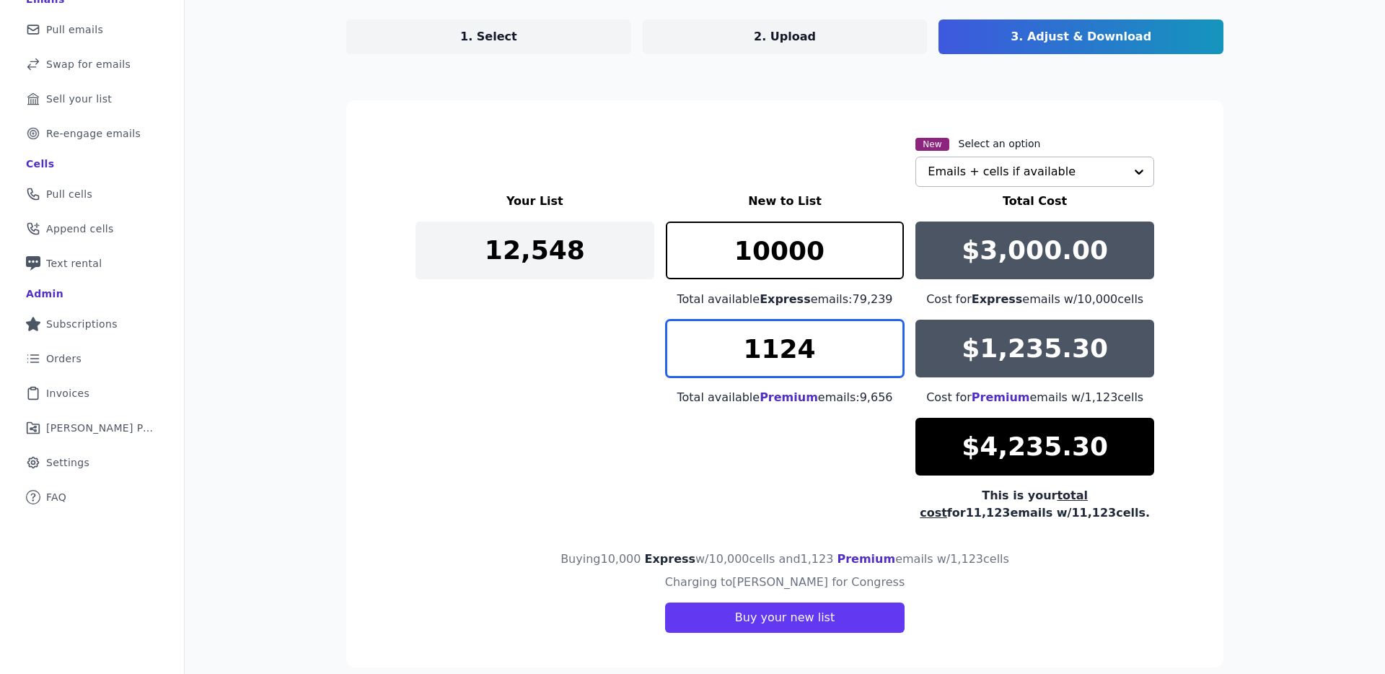
click at [883, 341] on input "1124" at bounding box center [785, 348] width 239 height 58
click at [883, 341] on input "1125" at bounding box center [785, 348] width 239 height 58
click at [883, 341] on input "1126" at bounding box center [785, 348] width 239 height 58
click at [883, 341] on input "1127" at bounding box center [785, 348] width 239 height 58
click at [883, 341] on input "1128" at bounding box center [785, 348] width 239 height 58
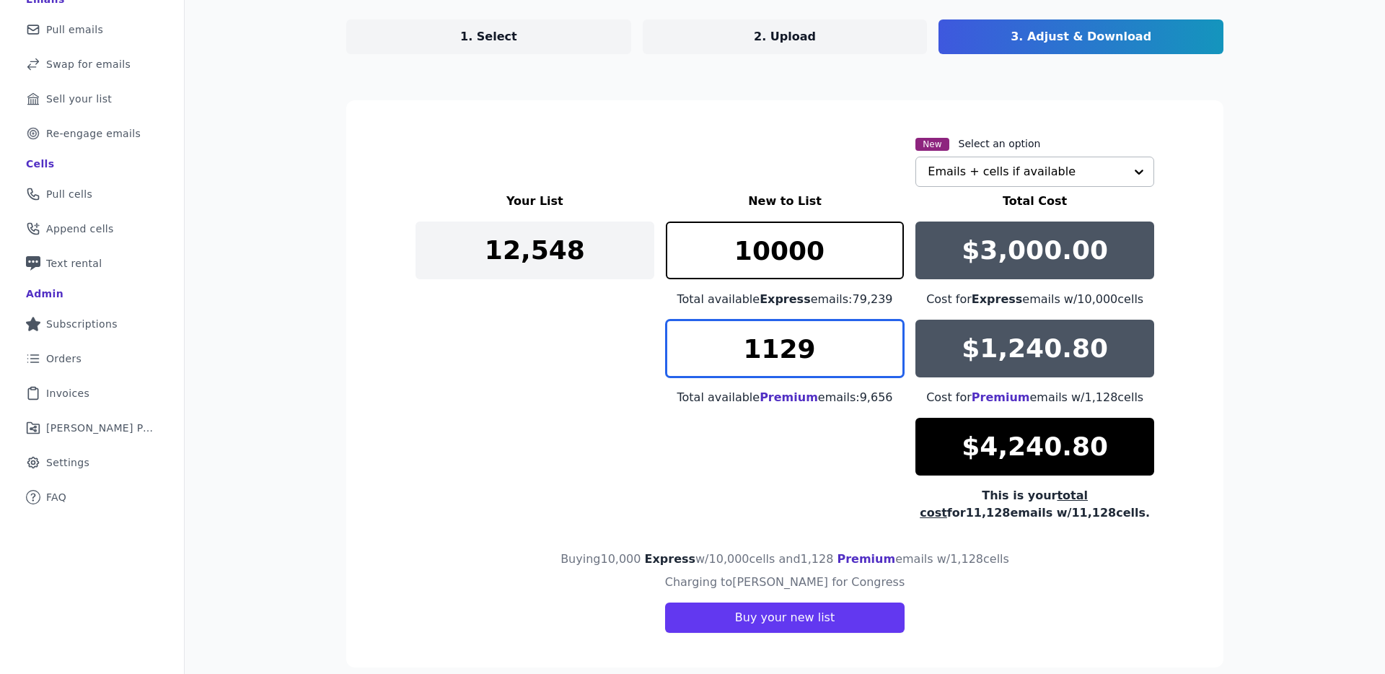
click at [883, 341] on input "1129" at bounding box center [785, 348] width 239 height 58
click at [883, 341] on input "1130" at bounding box center [785, 348] width 239 height 58
click at [883, 341] on input "1131" at bounding box center [785, 348] width 239 height 58
click at [883, 341] on input "1132" at bounding box center [785, 348] width 239 height 58
click at [883, 341] on input "1133" at bounding box center [785, 348] width 239 height 58
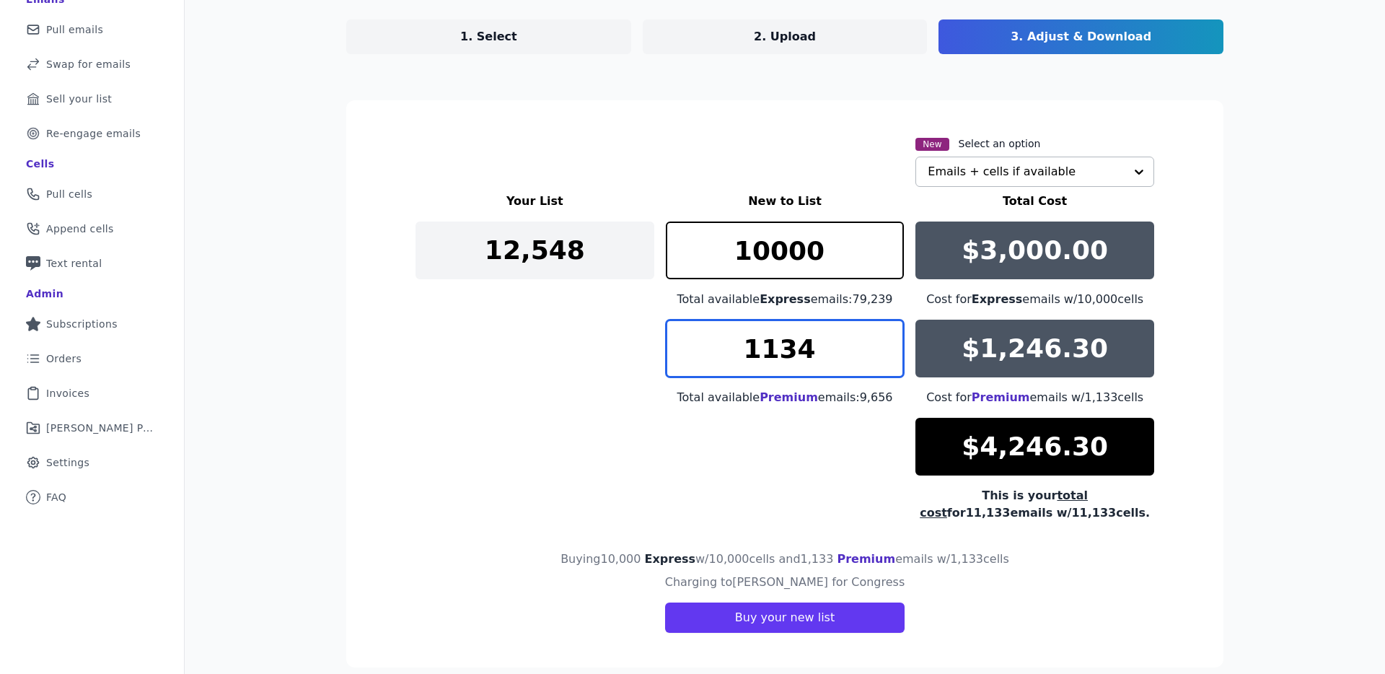
click at [883, 341] on input "1134" at bounding box center [785, 348] width 239 height 58
click at [883, 341] on input "1135" at bounding box center [785, 348] width 239 height 58
click at [883, 341] on input "1136" at bounding box center [785, 348] width 239 height 58
type input "1137"
click at [883, 341] on input "1137" at bounding box center [785, 348] width 239 height 58
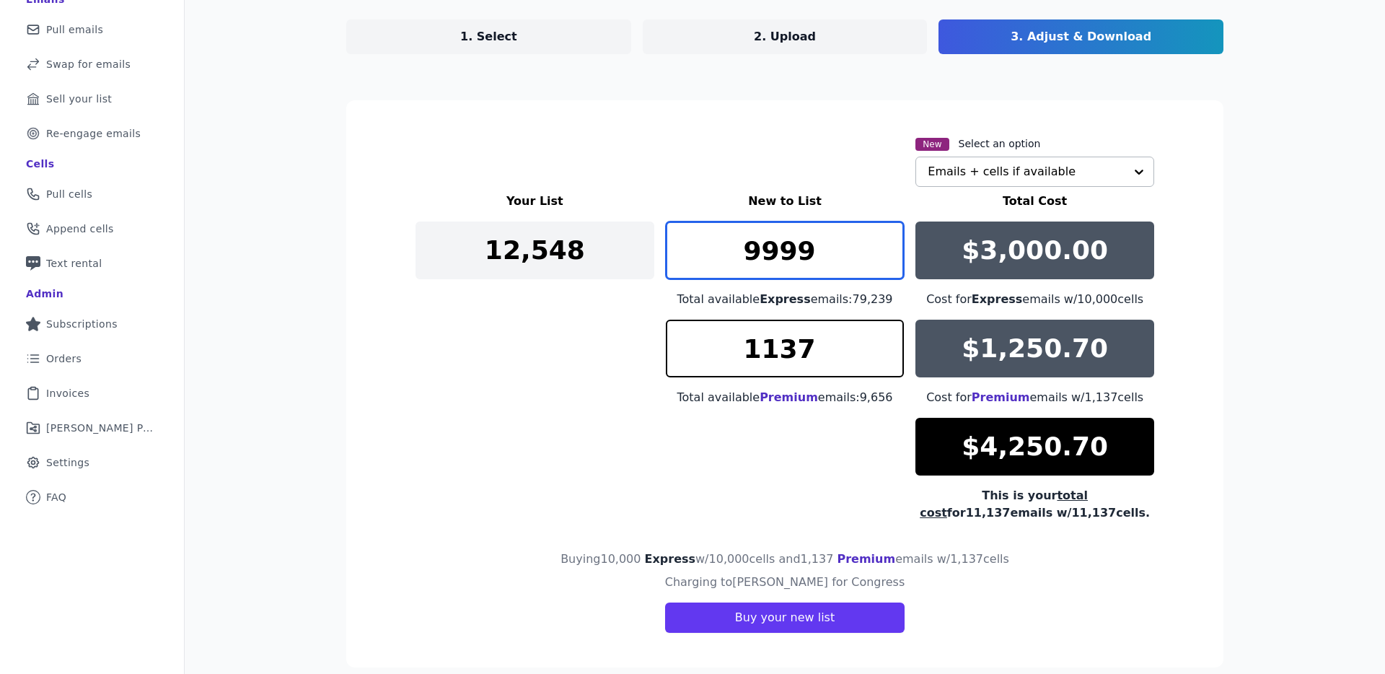
click at [886, 257] on input "9999" at bounding box center [785, 250] width 239 height 58
click at [886, 257] on input "9998" at bounding box center [785, 250] width 239 height 58
type input "9997"
click at [886, 257] on input "9997" at bounding box center [785, 250] width 239 height 58
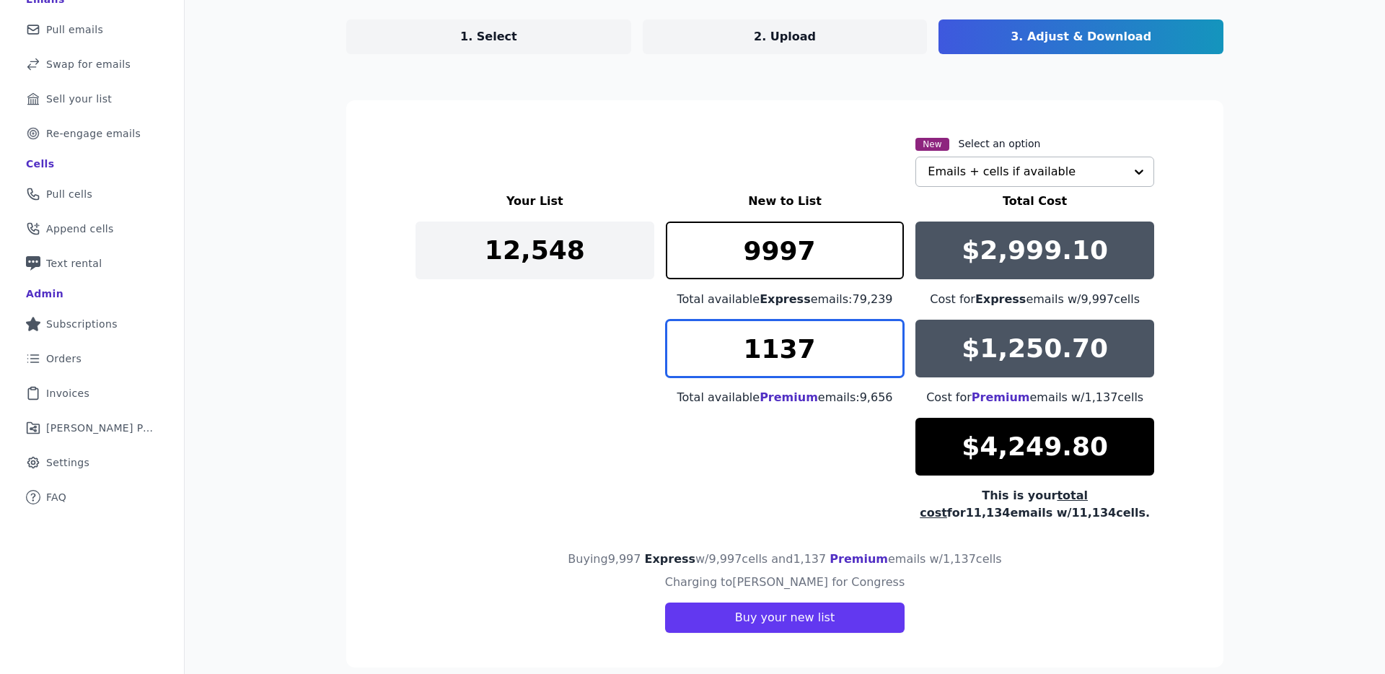
drag, startPoint x: 813, startPoint y: 348, endPoint x: 688, endPoint y: 343, distance: 125.6
click at [688, 343] on input "1137" at bounding box center [785, 348] width 239 height 58
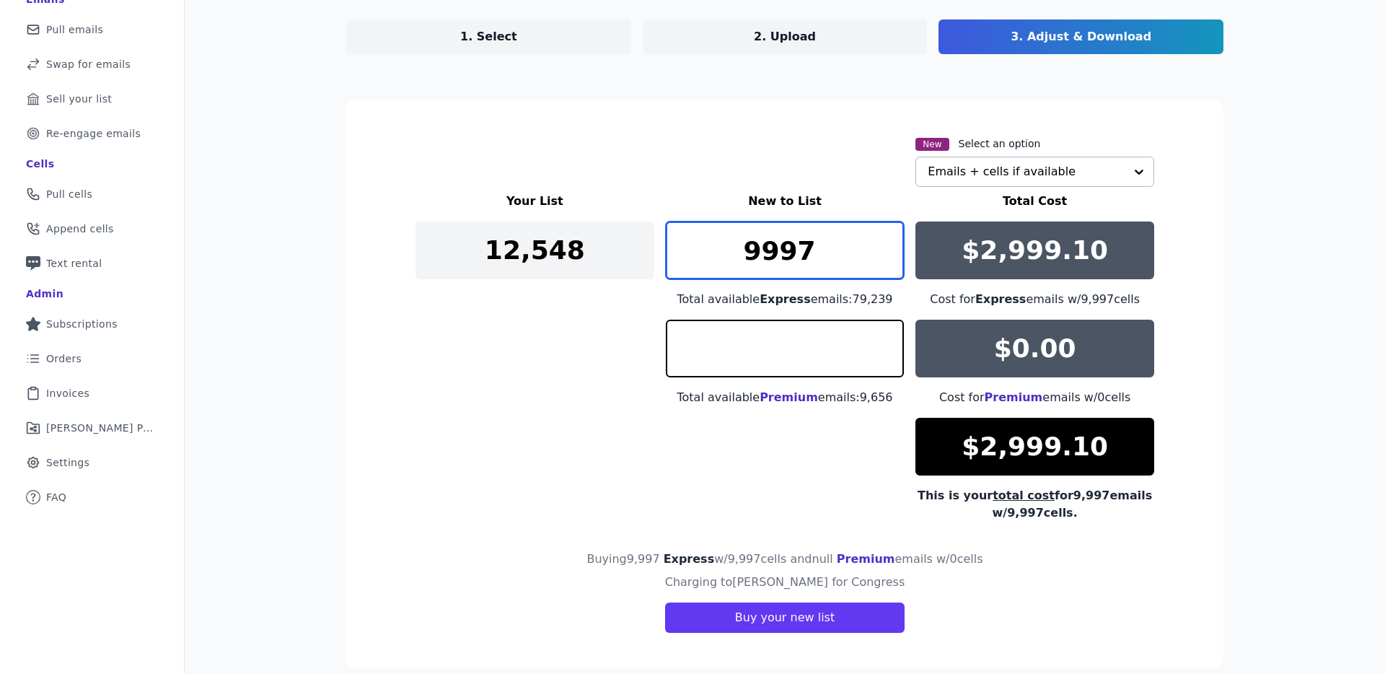
type input "0"
click at [833, 258] on input "9997" at bounding box center [785, 250] width 239 height 58
drag, startPoint x: 834, startPoint y: 257, endPoint x: 725, endPoint y: 257, distance: 109.6
click at [725, 257] on input "9997" at bounding box center [785, 250] width 239 height 58
type input "1"
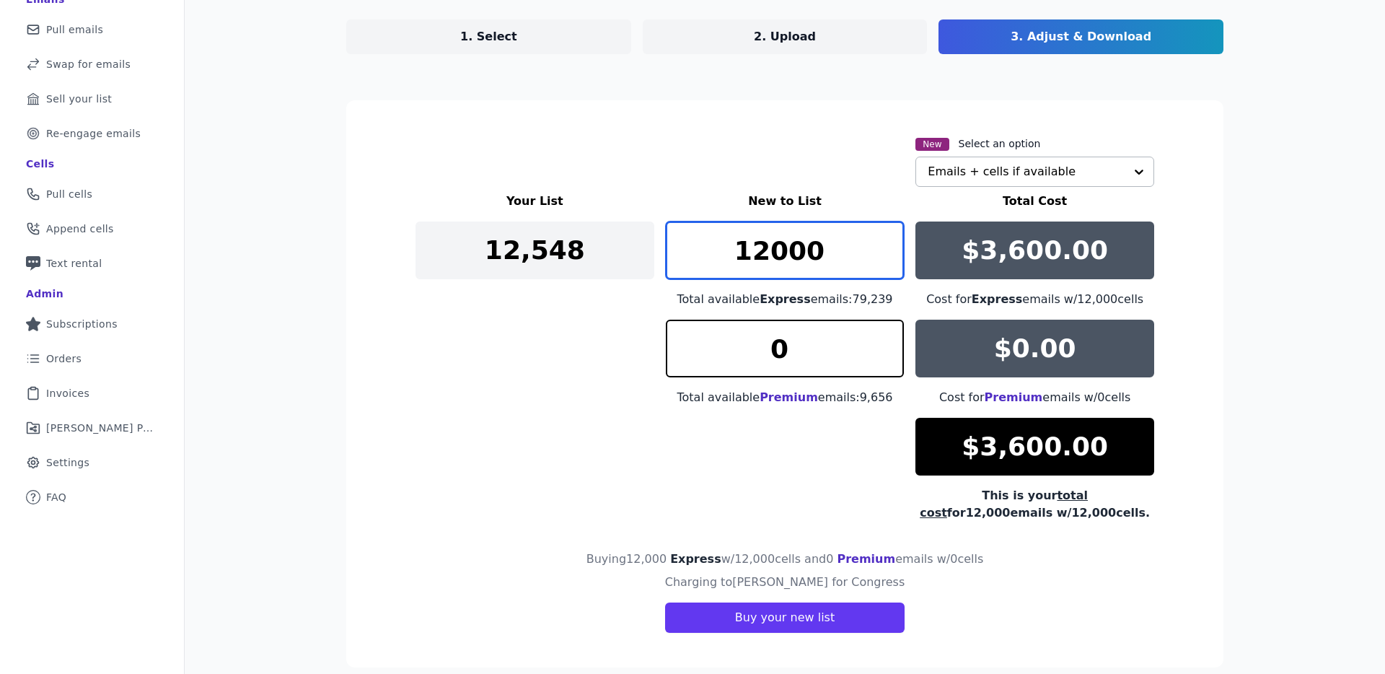
type input "12000"
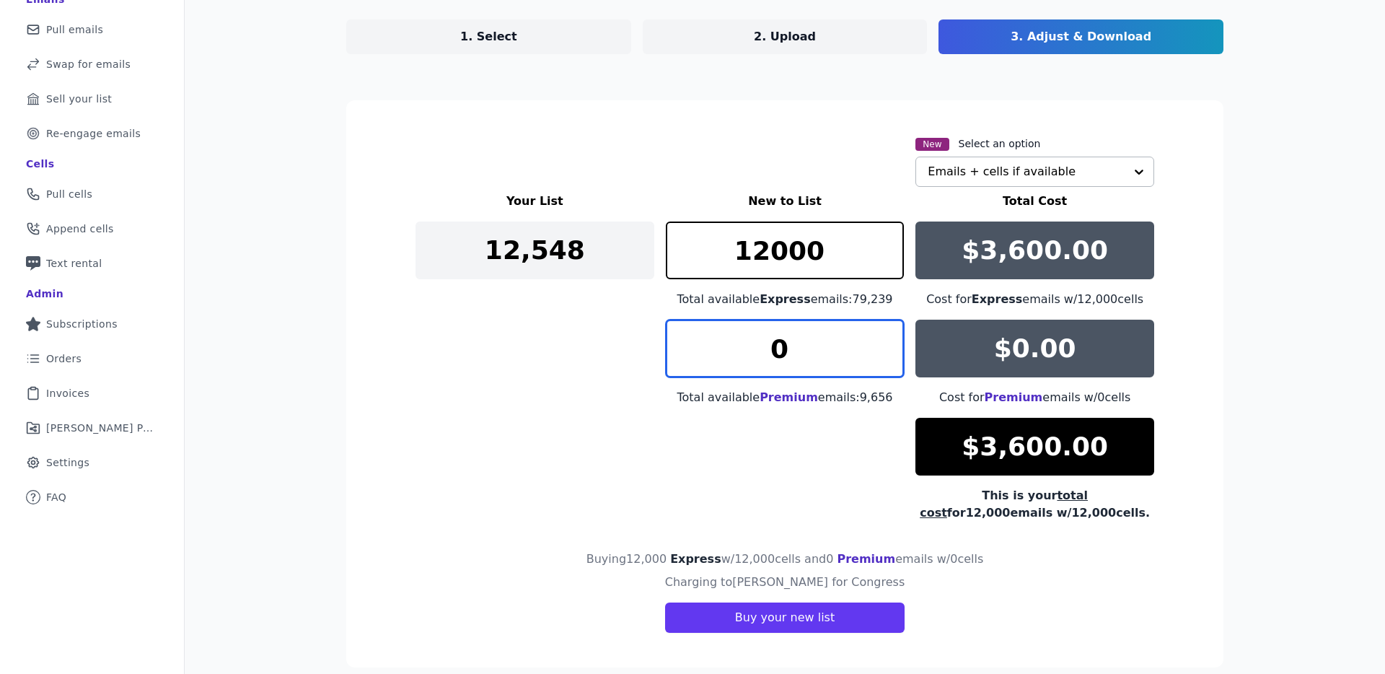
drag, startPoint x: 786, startPoint y: 358, endPoint x: 714, endPoint y: 353, distance: 72.2
click at [714, 353] on input "0" at bounding box center [785, 348] width 239 height 58
type input "1000"
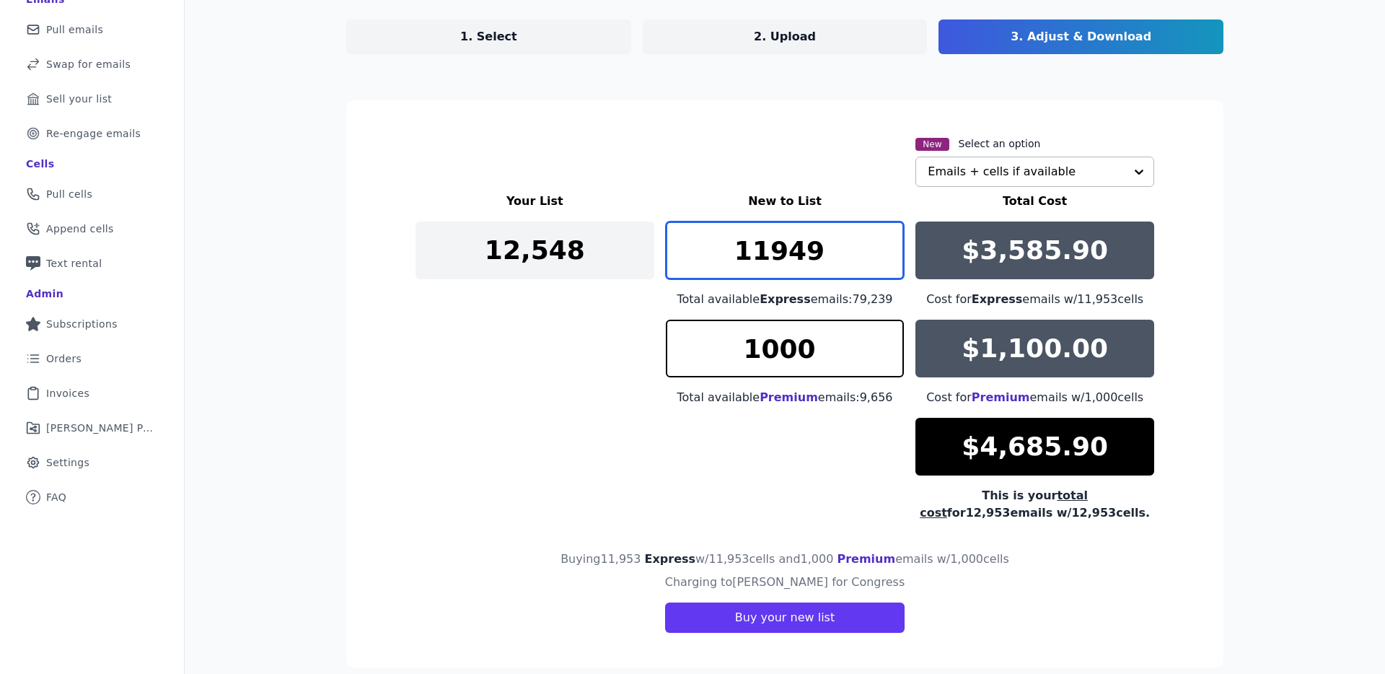
drag, startPoint x: 887, startPoint y: 256, endPoint x: 870, endPoint y: 257, distance: 16.6
click at [886, 256] on input "11949" at bounding box center [785, 250] width 239 height 58
drag, startPoint x: 757, startPoint y: 254, endPoint x: 826, endPoint y: 248, distance: 69.5
click at [826, 248] on input "11949" at bounding box center [785, 250] width 239 height 58
click at [887, 259] on input "10519" at bounding box center [785, 250] width 239 height 58
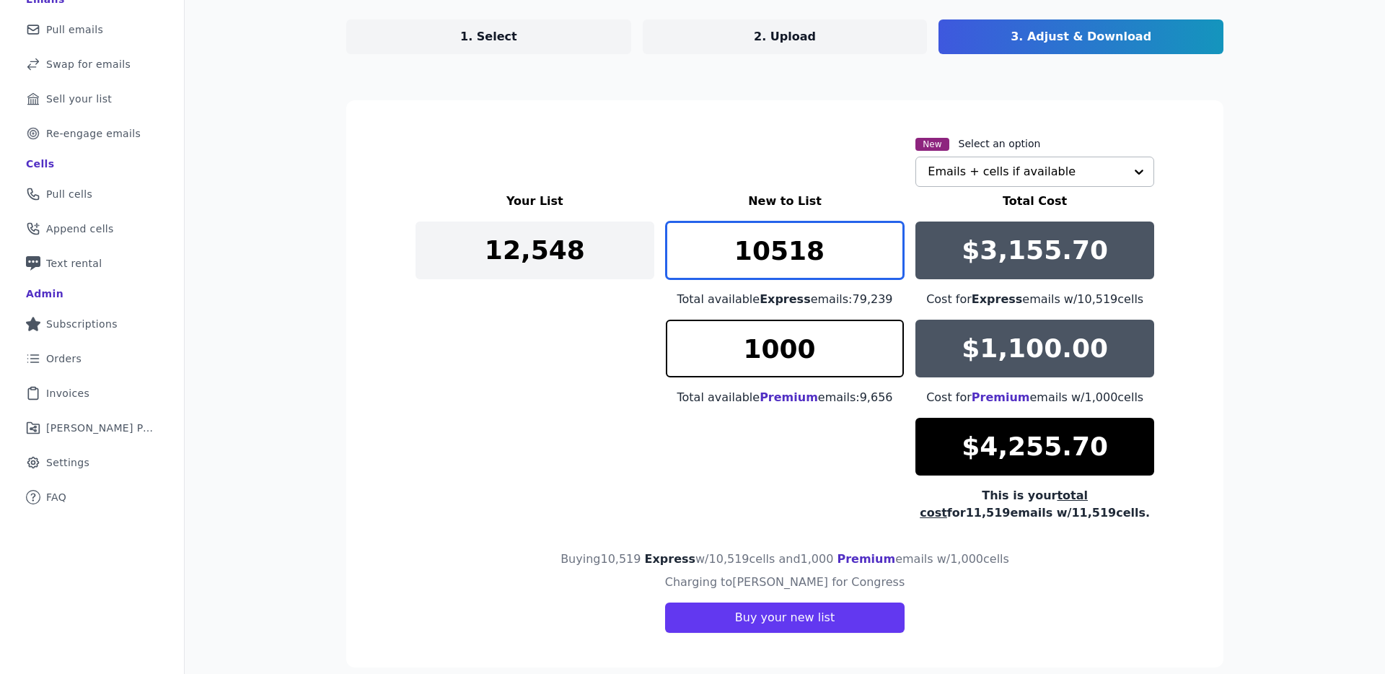
click at [887, 259] on input "10518" at bounding box center [785, 250] width 239 height 58
click at [887, 259] on input "10517" at bounding box center [785, 250] width 239 height 58
click at [887, 259] on input "10516" at bounding box center [785, 250] width 239 height 58
click at [887, 259] on input "10515" at bounding box center [785, 250] width 239 height 58
click at [887, 259] on input "10514" at bounding box center [785, 250] width 239 height 58
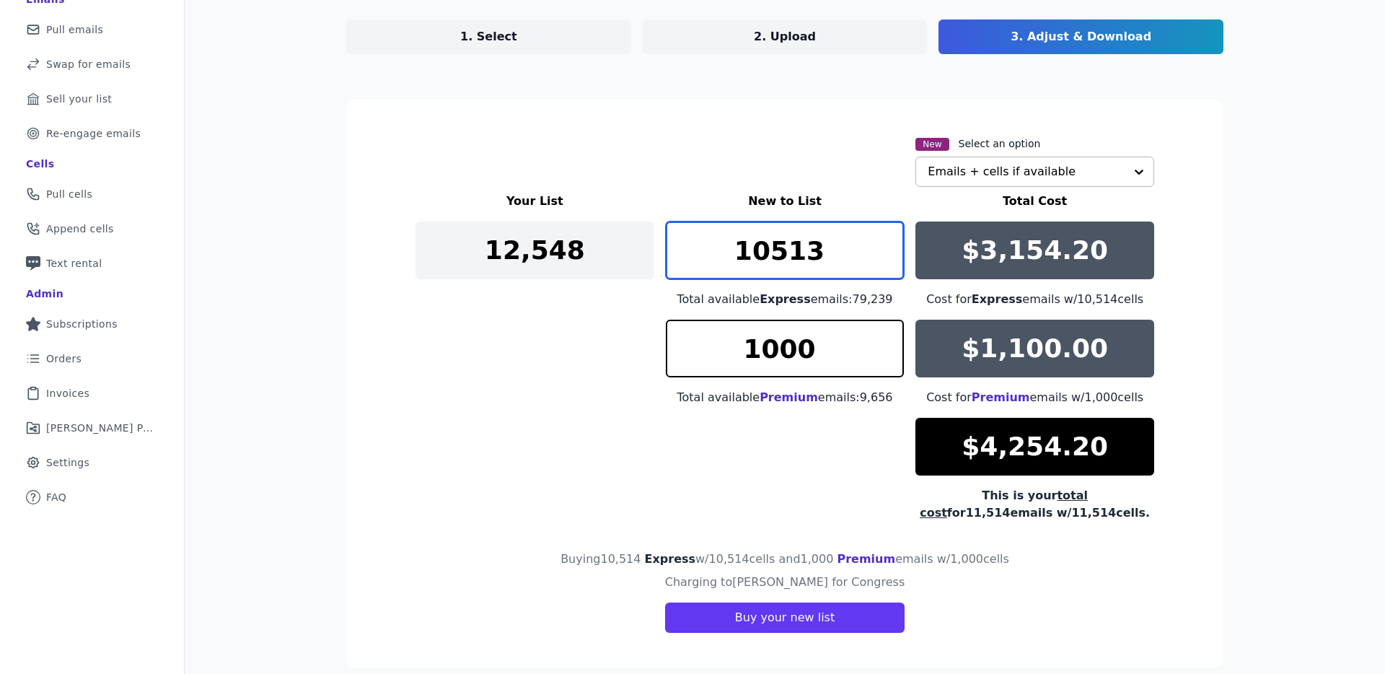
click at [887, 259] on input "10513" at bounding box center [785, 250] width 239 height 58
click at [887, 259] on input "10512" at bounding box center [785, 250] width 239 height 58
click at [887, 259] on input "10511" at bounding box center [785, 250] width 239 height 58
click at [887, 259] on input "10510" at bounding box center [785, 250] width 239 height 58
click at [887, 259] on input "10509" at bounding box center [785, 250] width 239 height 58
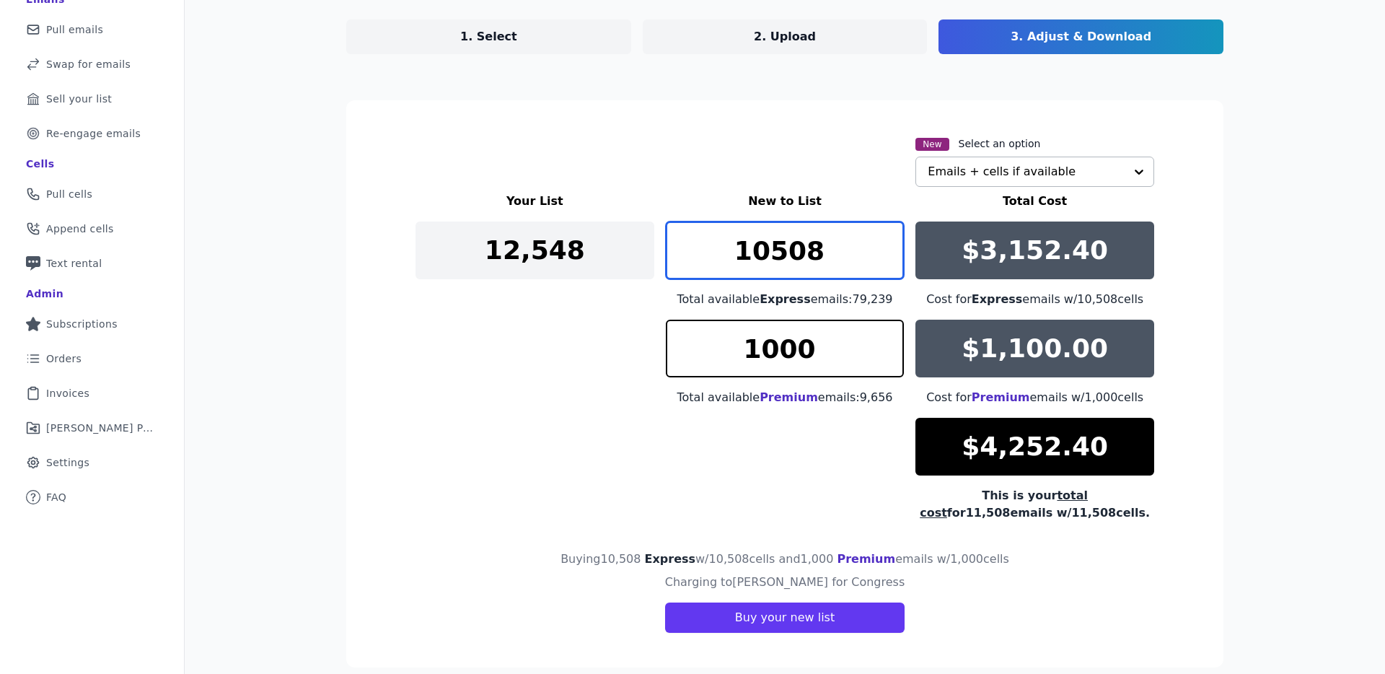
click at [887, 259] on input "10508" at bounding box center [785, 250] width 239 height 58
click at [887, 259] on input "10507" at bounding box center [785, 250] width 239 height 58
click at [887, 259] on input "10506" at bounding box center [785, 250] width 239 height 58
click at [887, 259] on input "10505" at bounding box center [785, 250] width 239 height 58
click at [887, 259] on input "10504" at bounding box center [785, 250] width 239 height 58
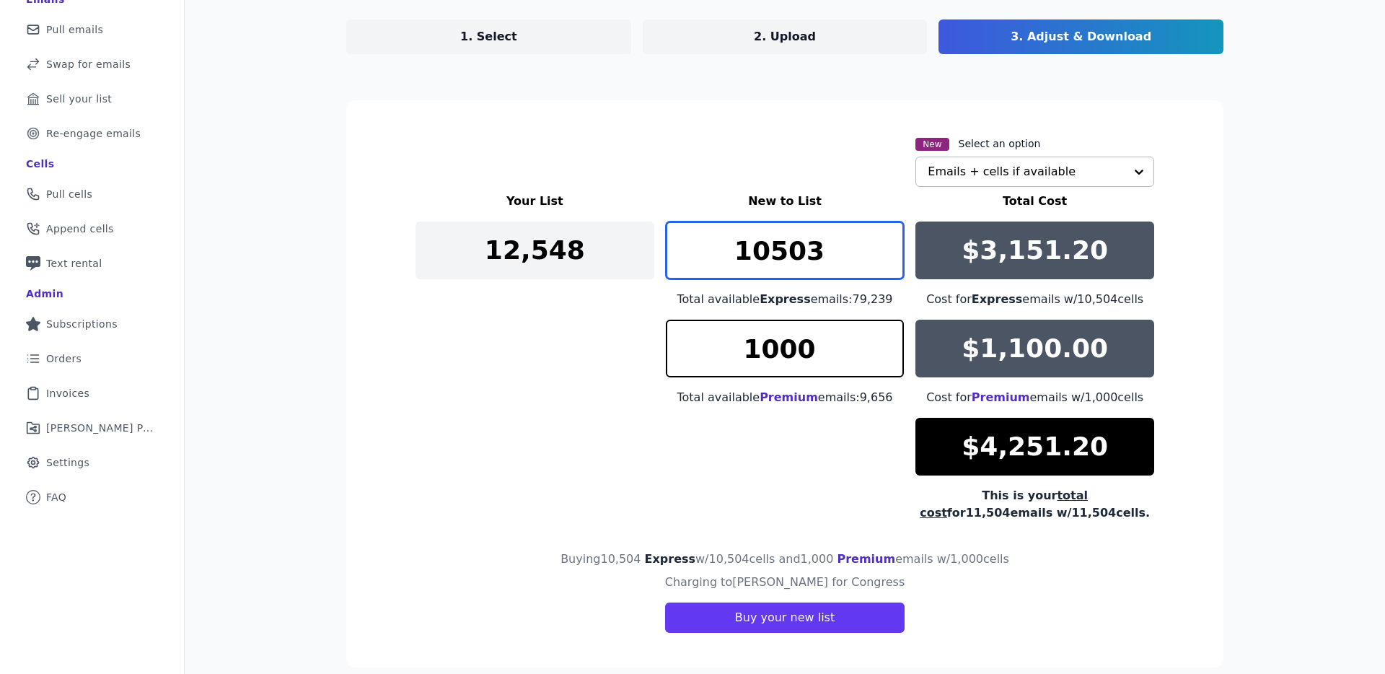
click at [887, 259] on input "10503" at bounding box center [785, 250] width 239 height 58
click at [887, 259] on input "10502" at bounding box center [785, 250] width 239 height 58
click at [887, 259] on input "10501" at bounding box center [785, 250] width 239 height 58
type input "10500"
click at [887, 259] on input "10500" at bounding box center [785, 250] width 239 height 58
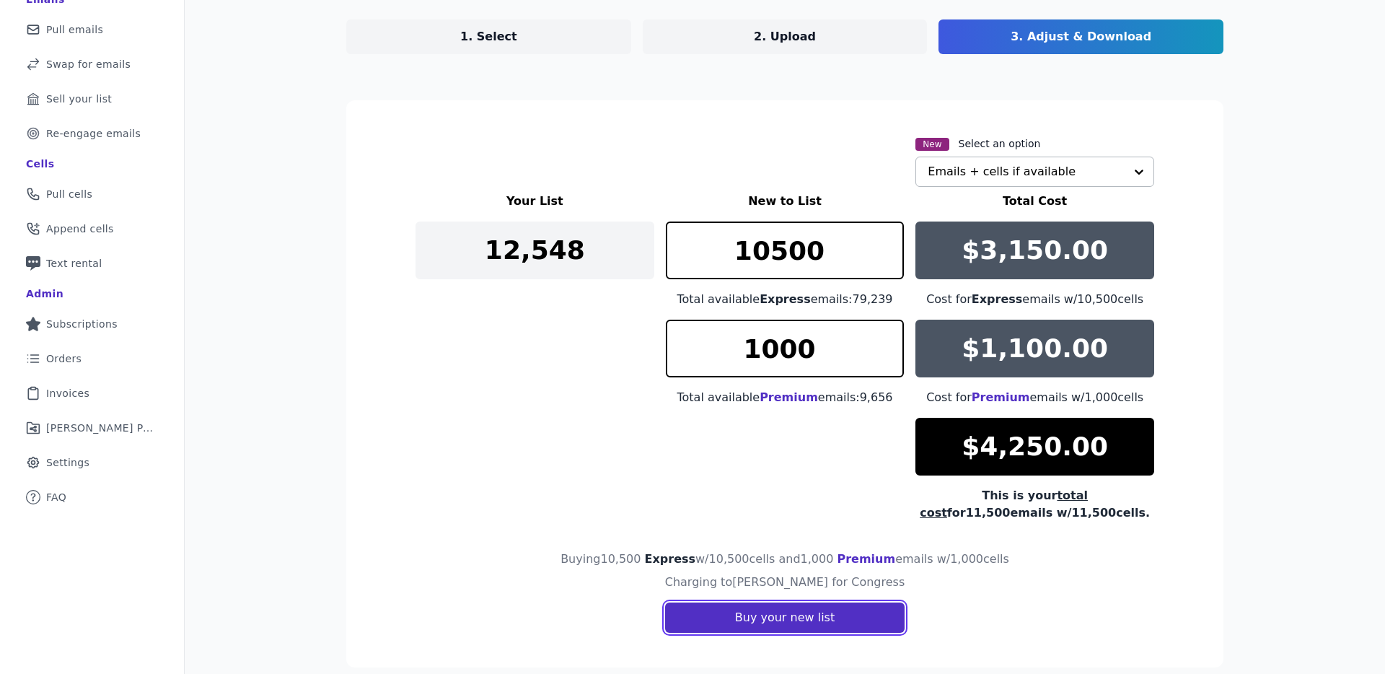
click at [835, 583] on button "Buy your new list" at bounding box center [784, 617] width 239 height 30
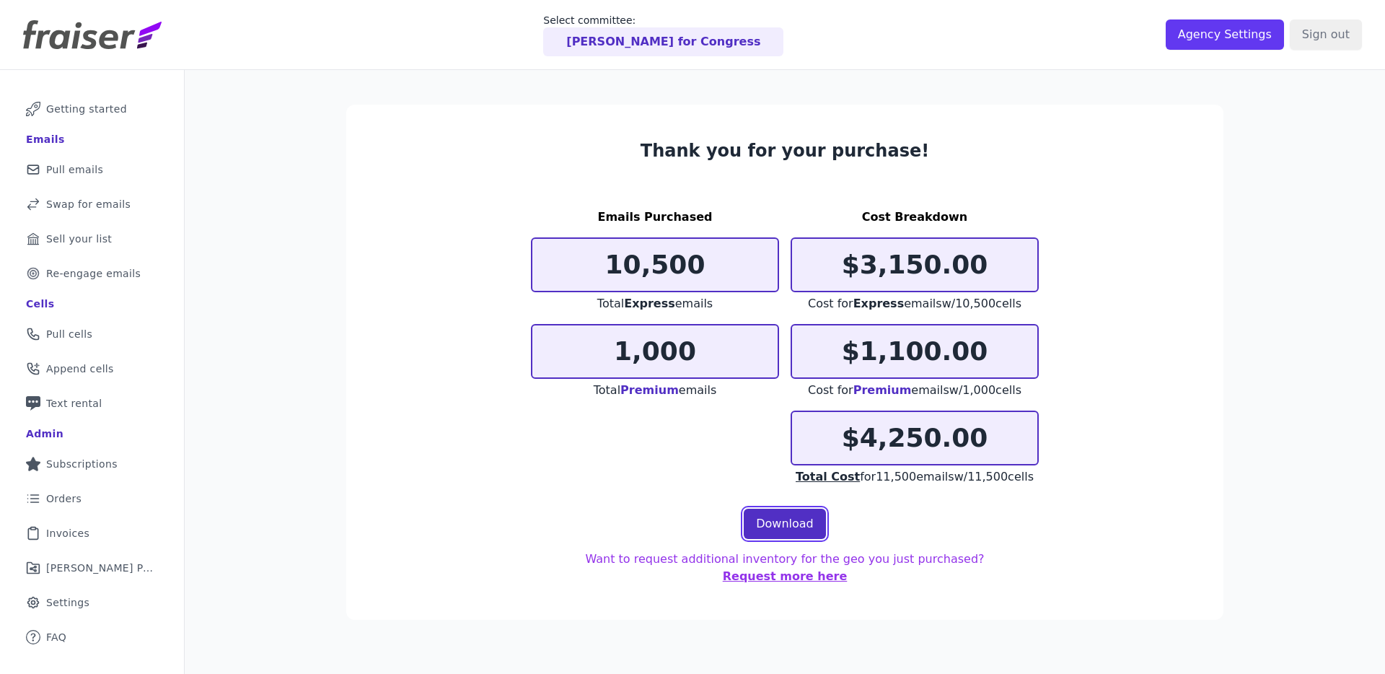
click at [785, 518] on link "Download" at bounding box center [784, 523] width 82 height 30
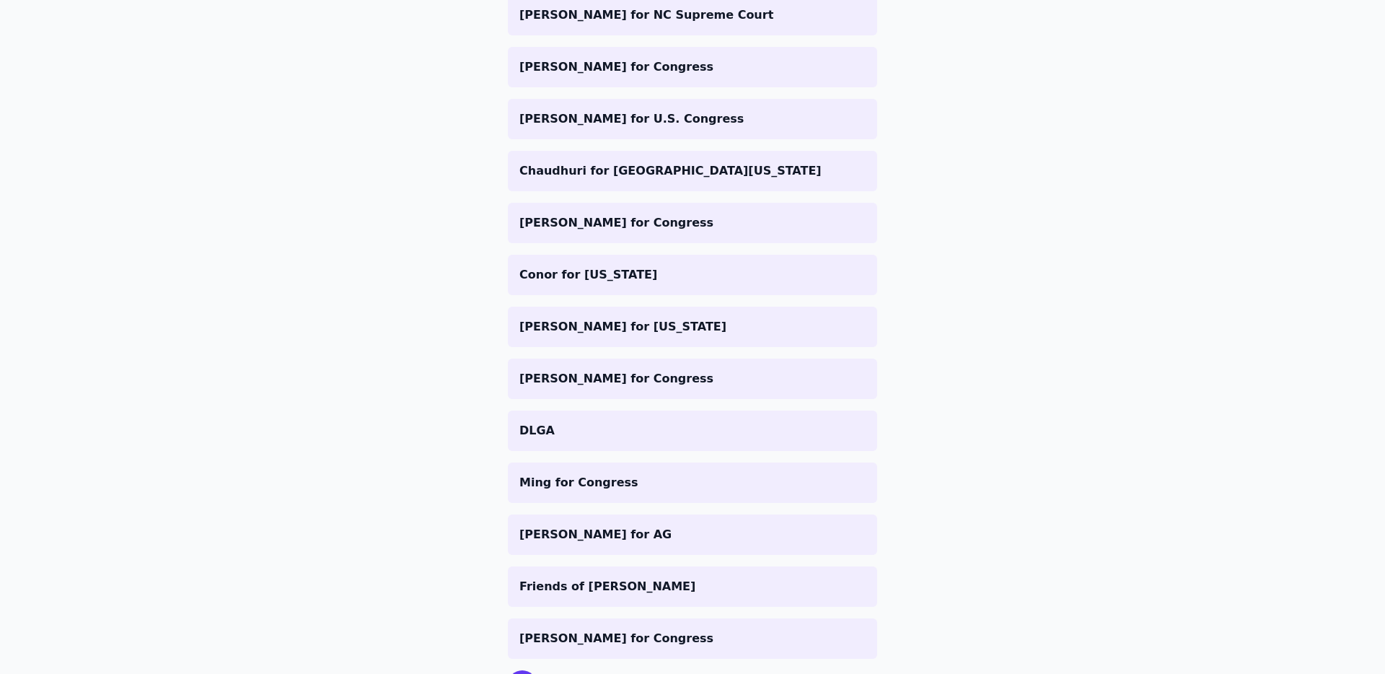
scroll to position [350, 0]
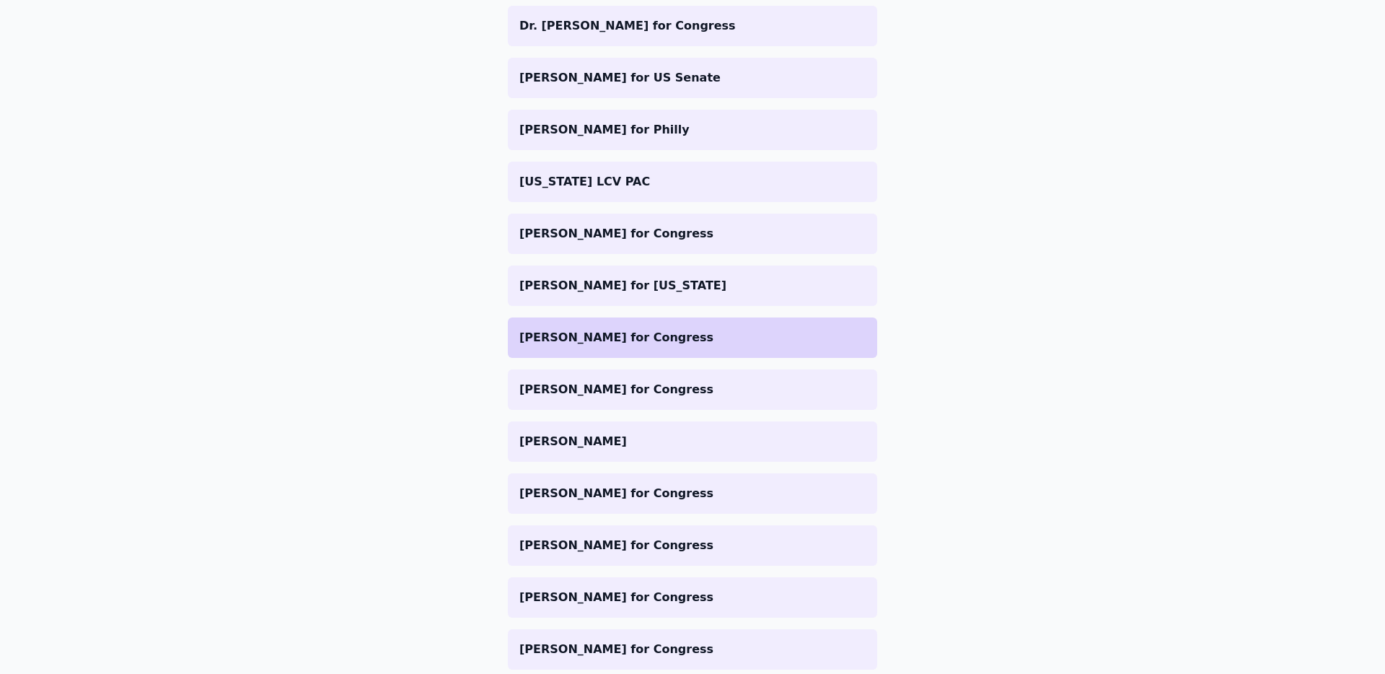
drag, startPoint x: 766, startPoint y: 366, endPoint x: 718, endPoint y: 337, distance: 56.3
click at [717, 336] on p "[PERSON_NAME] for Congress" at bounding box center [692, 337] width 346 height 17
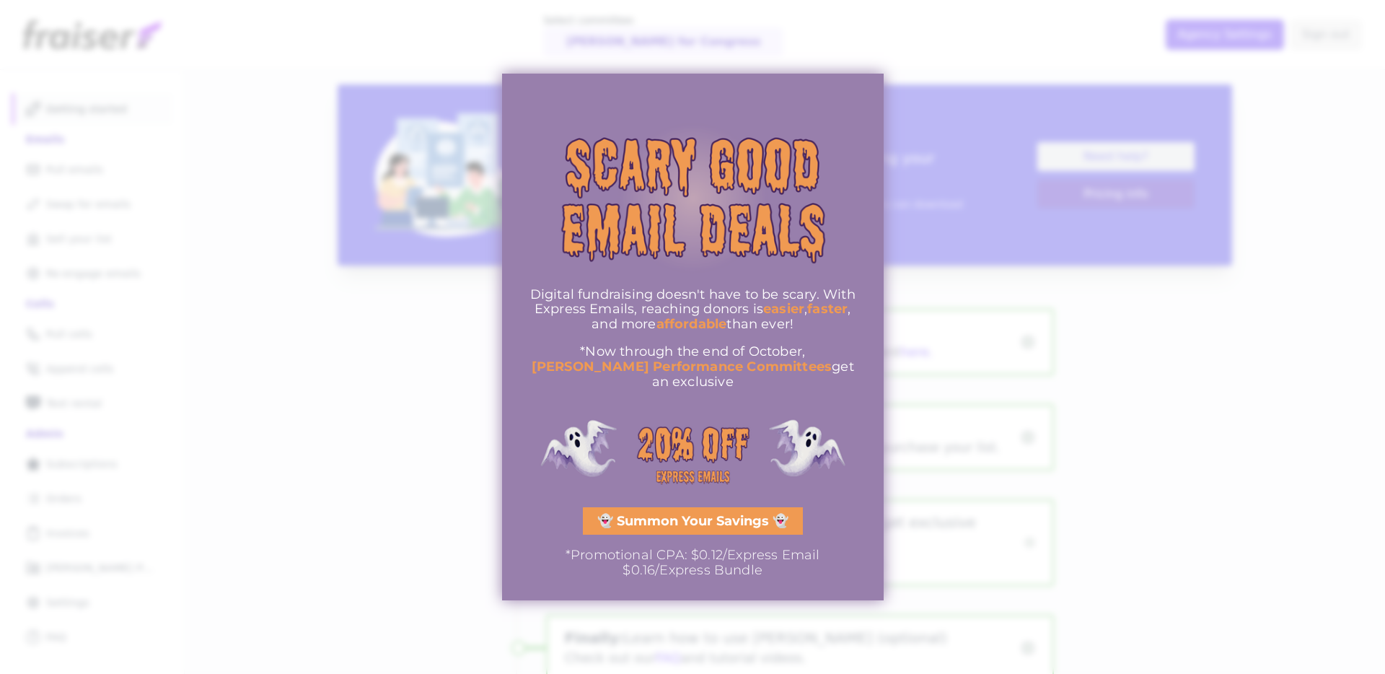
click at [1182, 313] on div at bounding box center [692, 337] width 1385 height 674
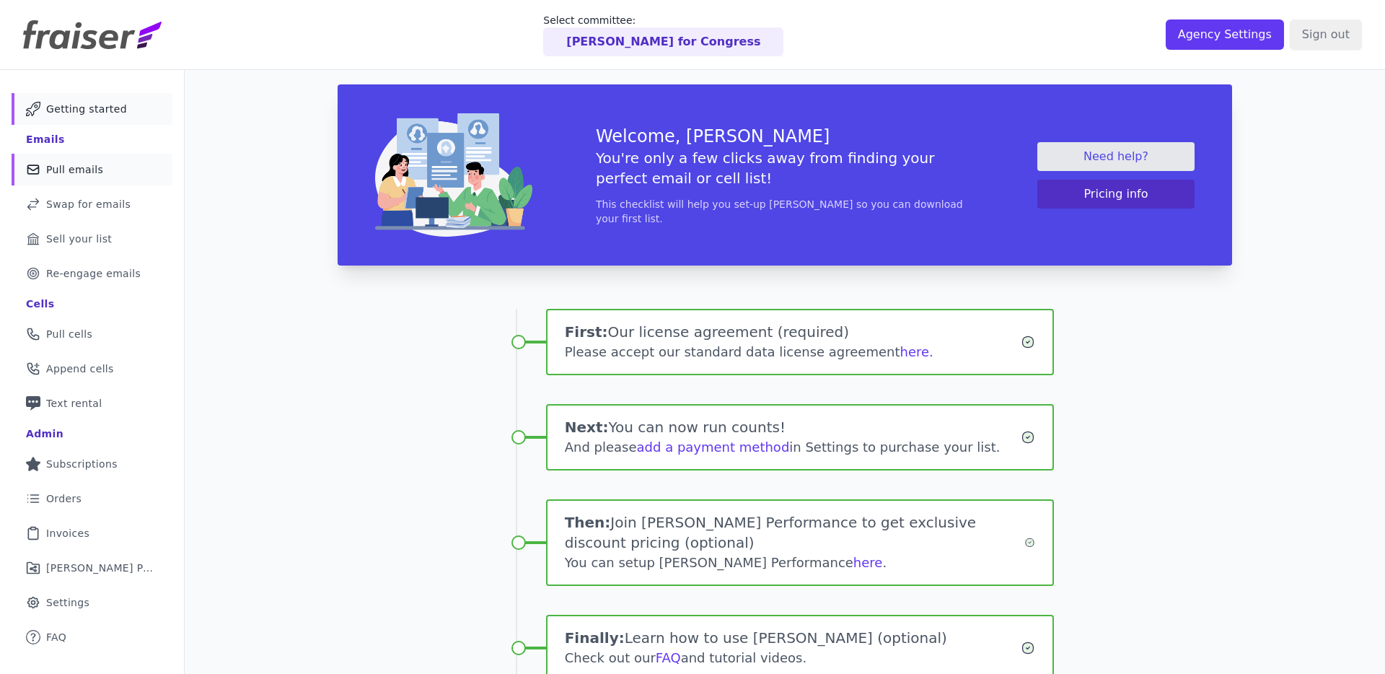
click at [78, 174] on span "Pull emails" at bounding box center [74, 169] width 57 height 14
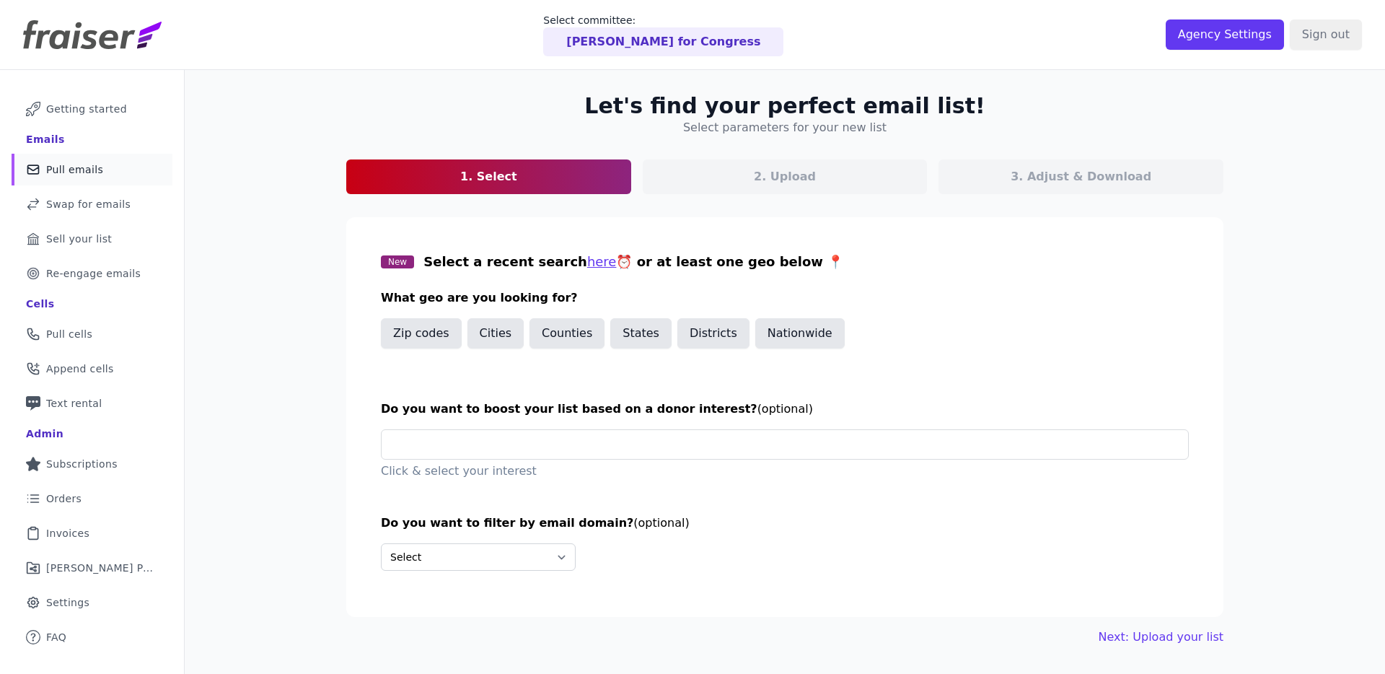
click at [570, 486] on section "New Select a recent search here ⏰ or at least one geo below 📍 What geo are you …" at bounding box center [784, 417] width 877 height 400
click at [617, 332] on button "States" at bounding box center [640, 333] width 61 height 30
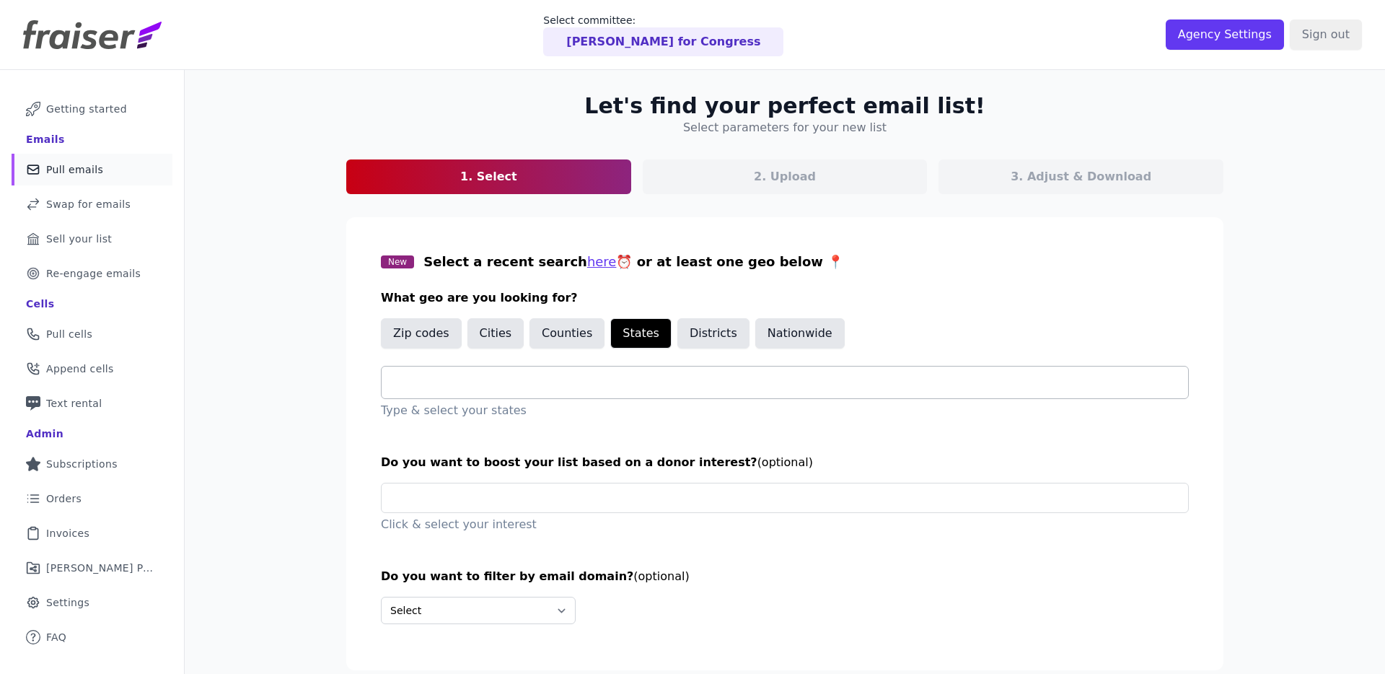
click at [528, 384] on input "text" at bounding box center [790, 382] width 795 height 17
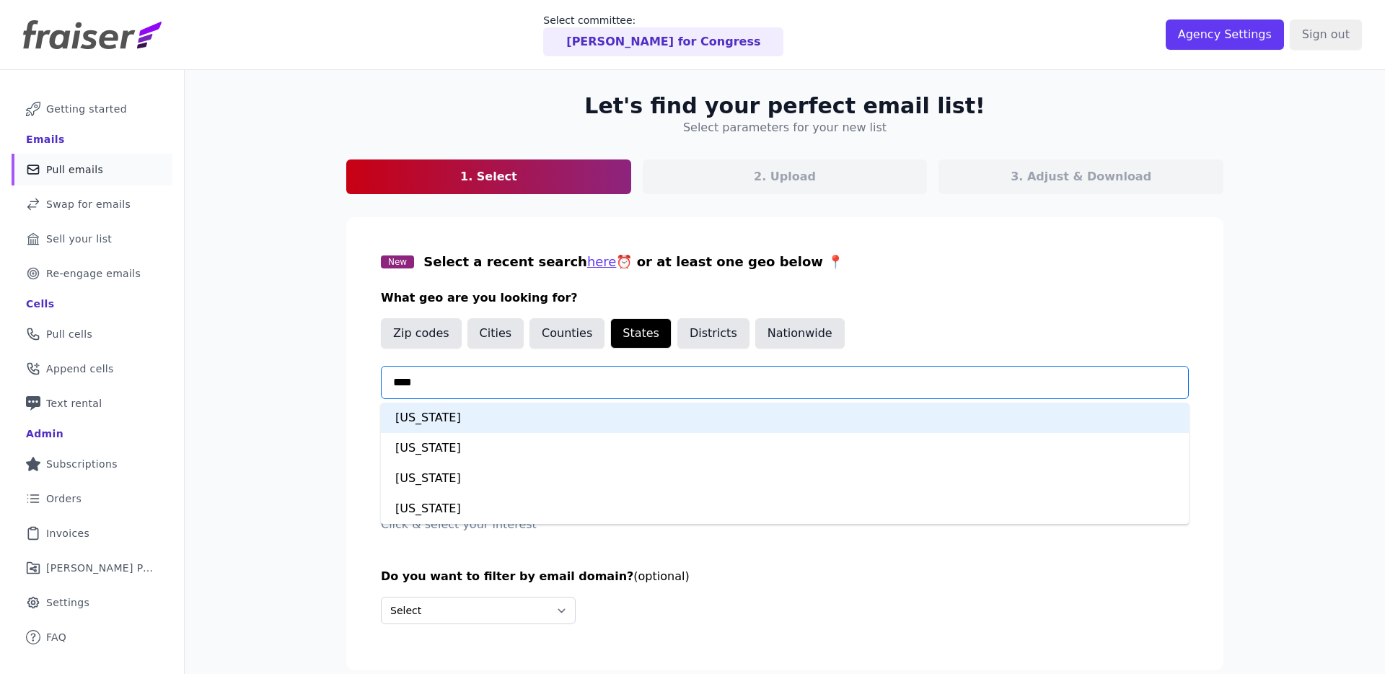
type input "*****"
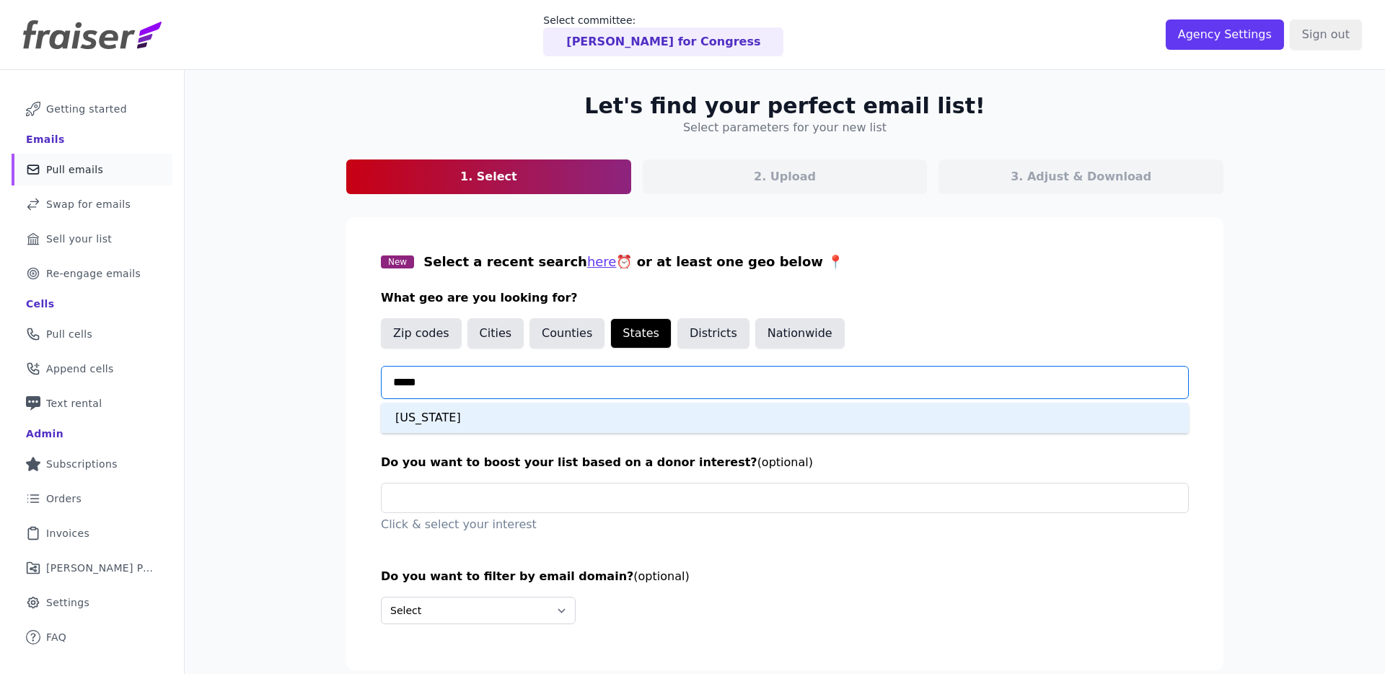
click at [493, 413] on div "[US_STATE]" at bounding box center [785, 417] width 808 height 30
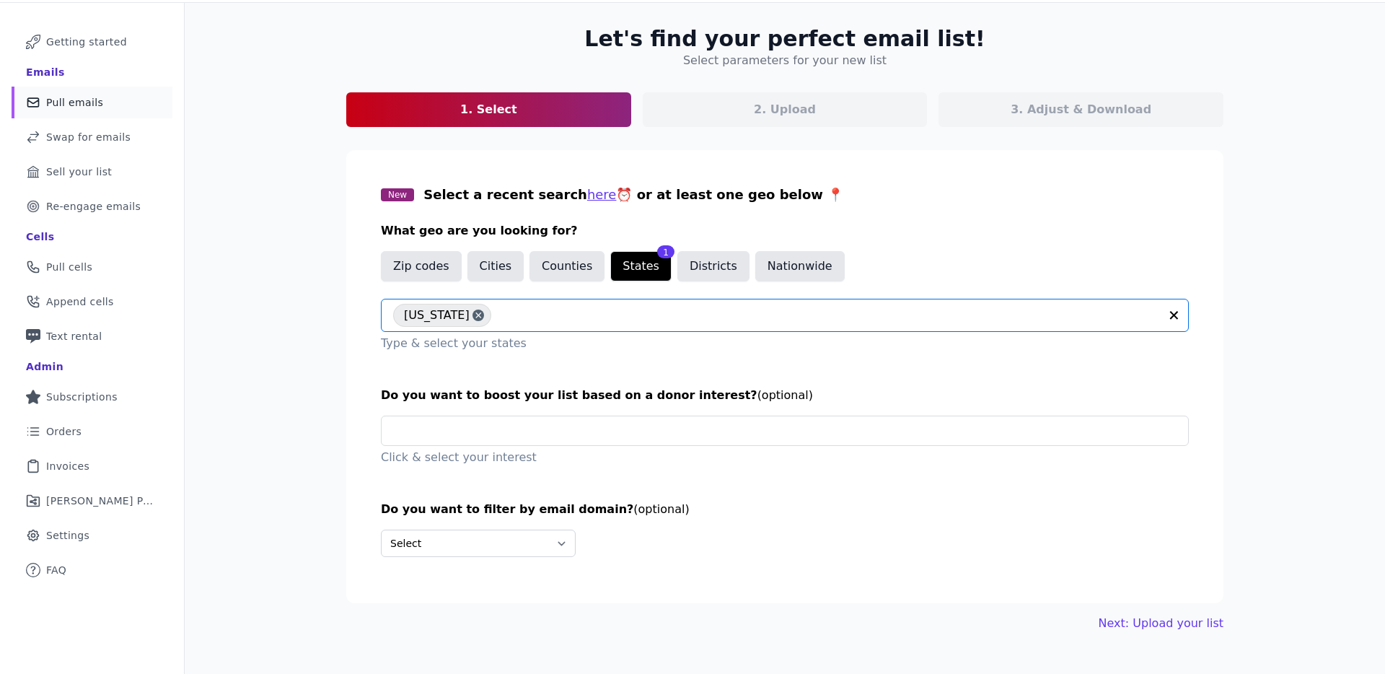
scroll to position [70, 0]
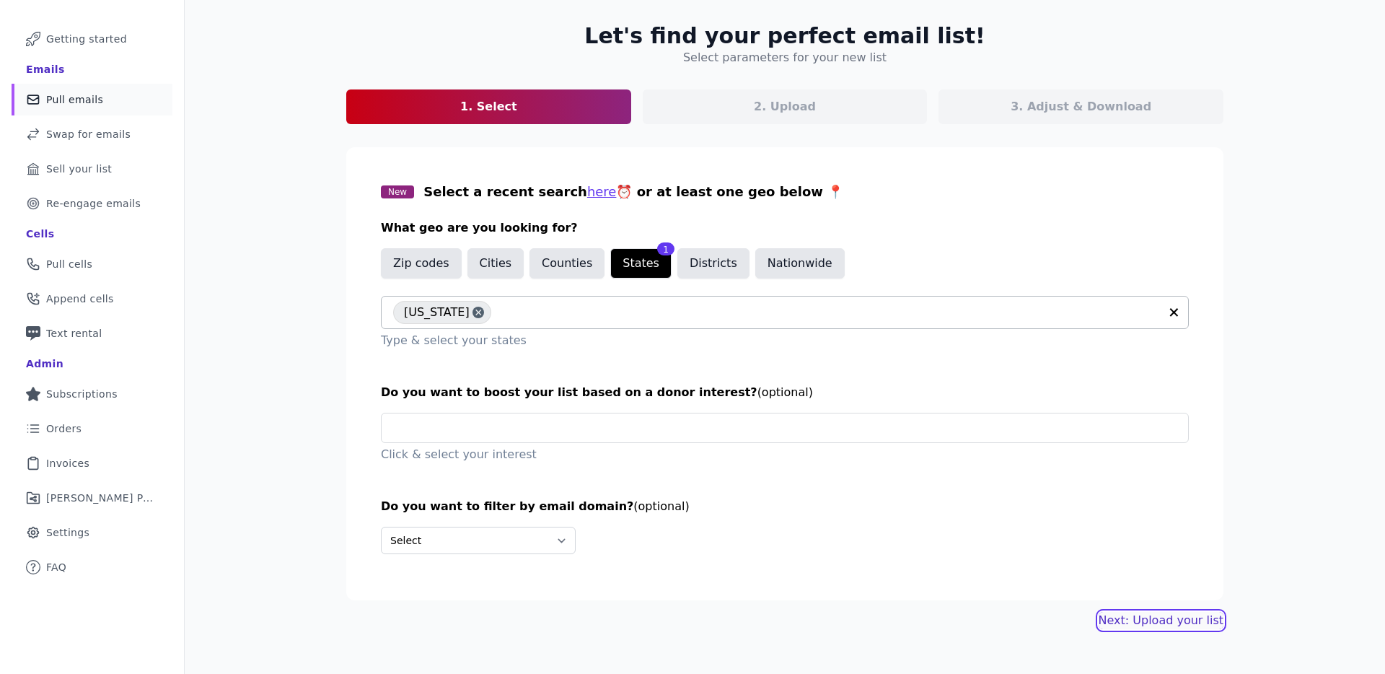
click at [1165, 619] on link "Next: Upload your list" at bounding box center [1160, 620] width 125 height 17
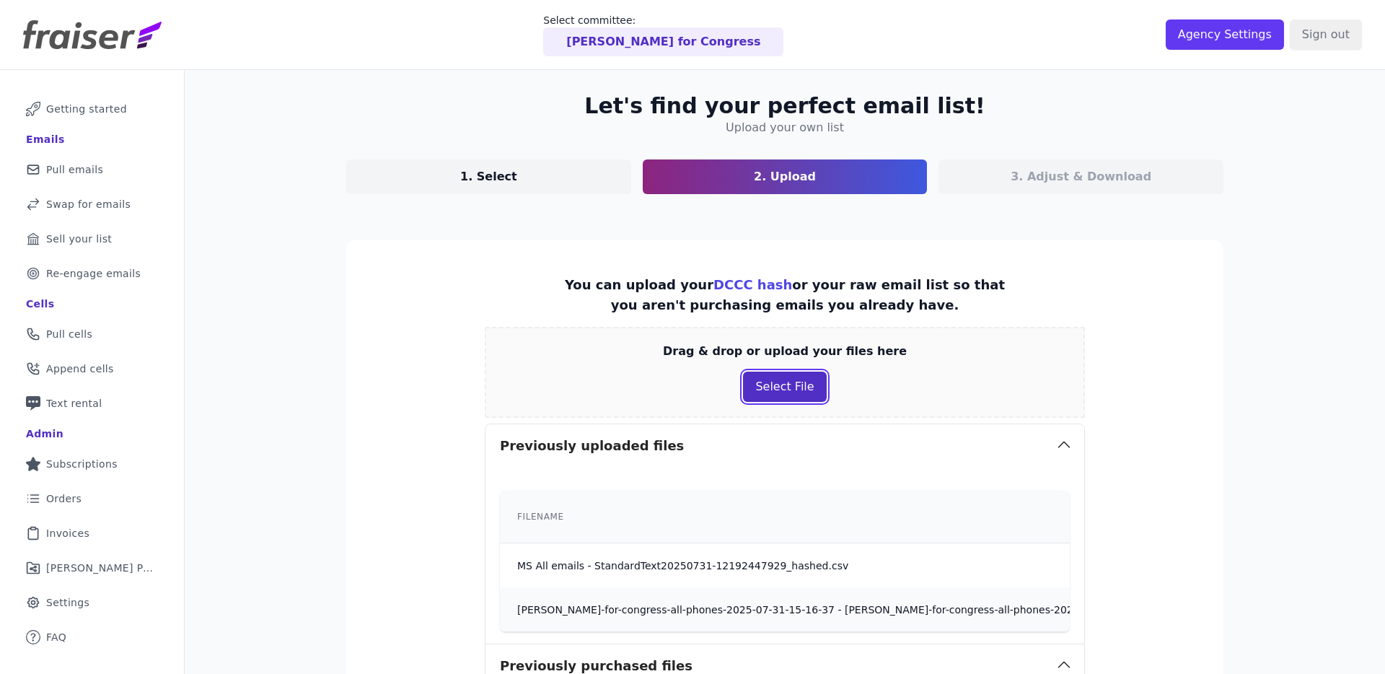
click at [778, 384] on button "Select File" at bounding box center [784, 386] width 83 height 30
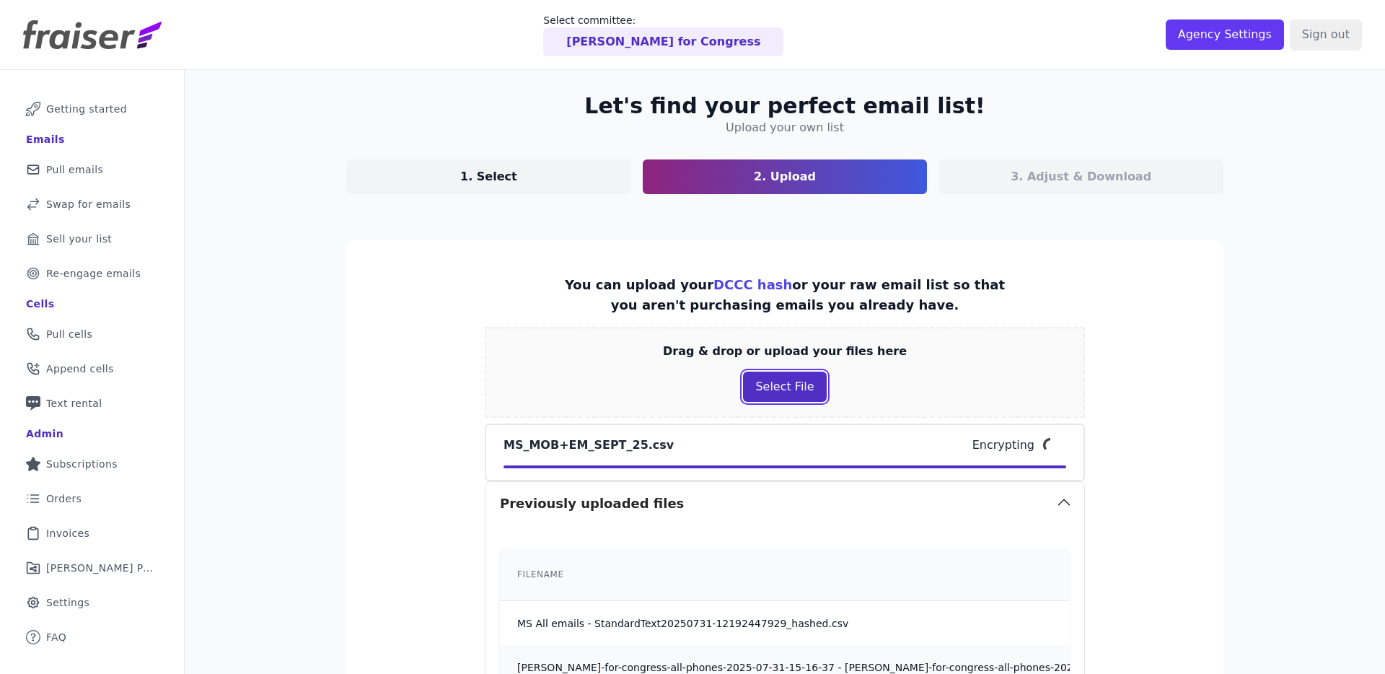
click at [774, 399] on button "Select File" at bounding box center [784, 386] width 83 height 30
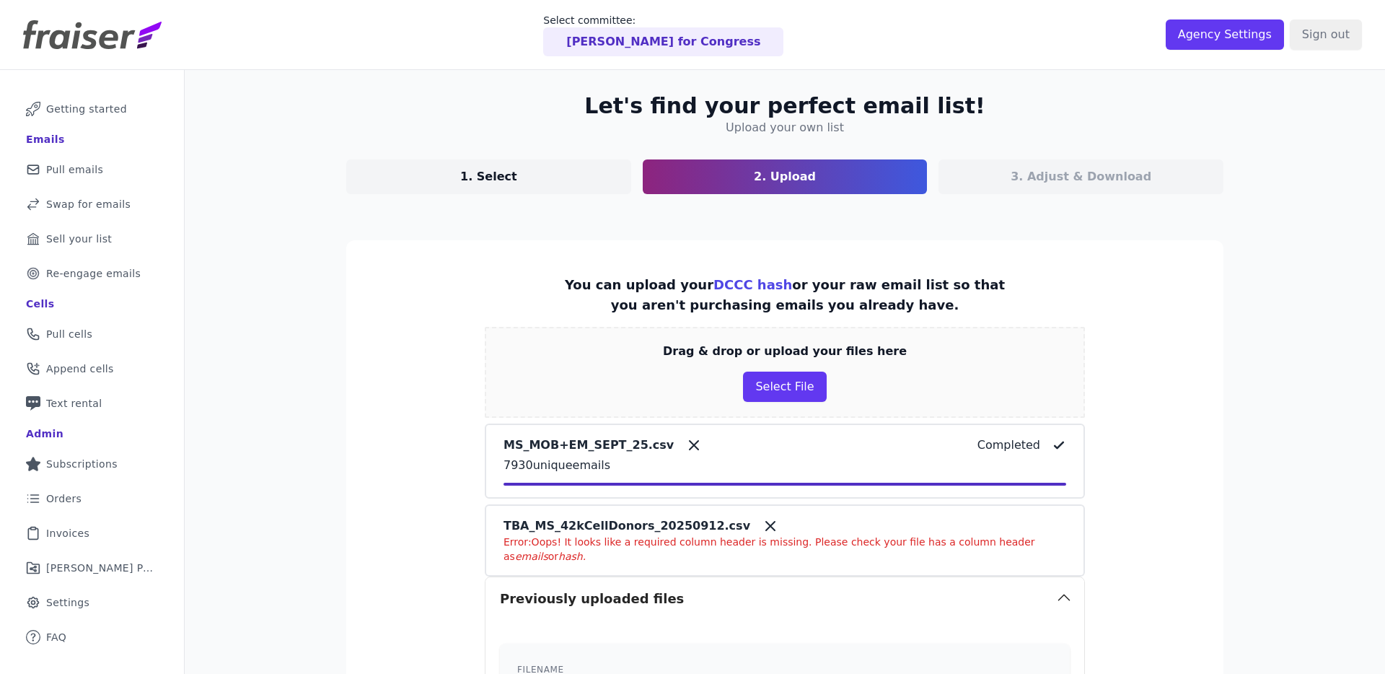
click at [762, 521] on icon at bounding box center [770, 525] width 17 height 17
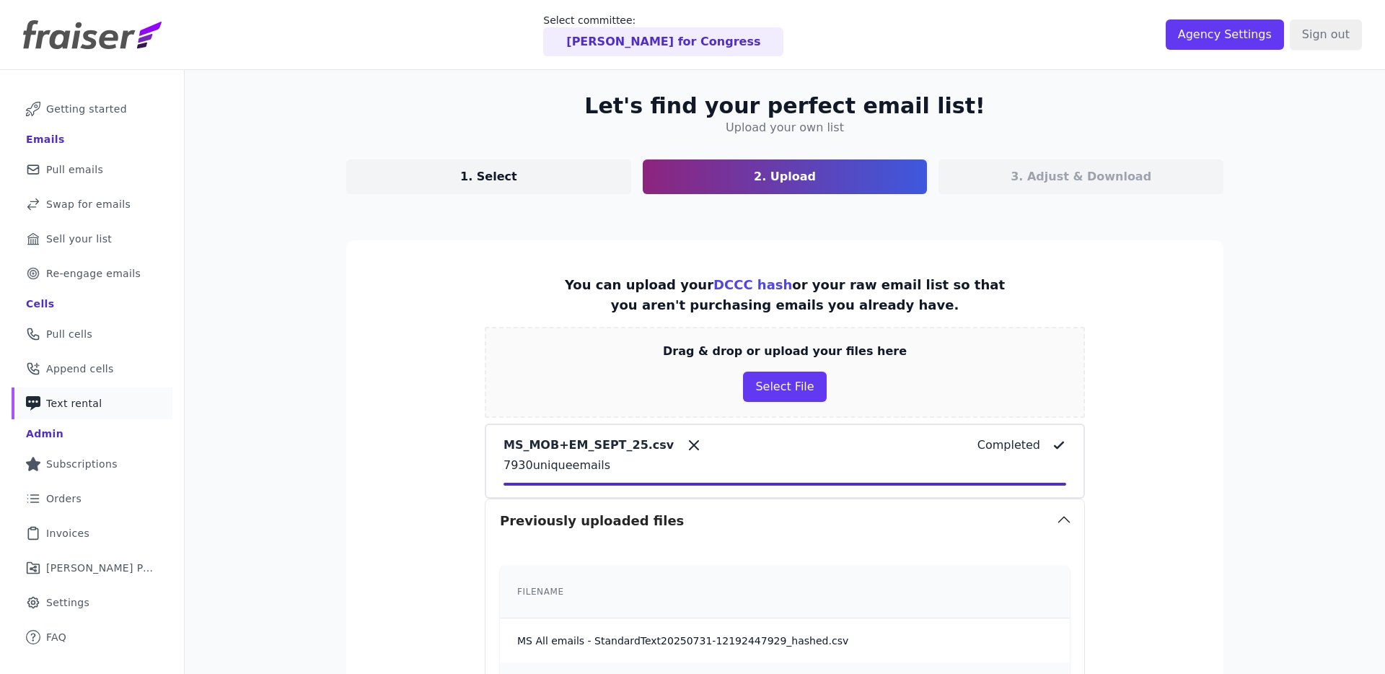
scroll to position [314, 0]
